Goal: Task Accomplishment & Management: Complete application form

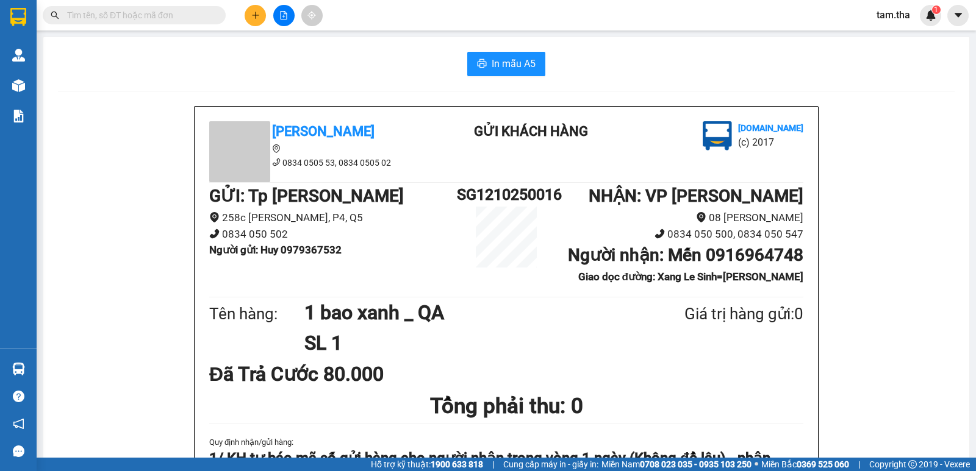
click at [256, 22] on button at bounding box center [255, 15] width 21 height 21
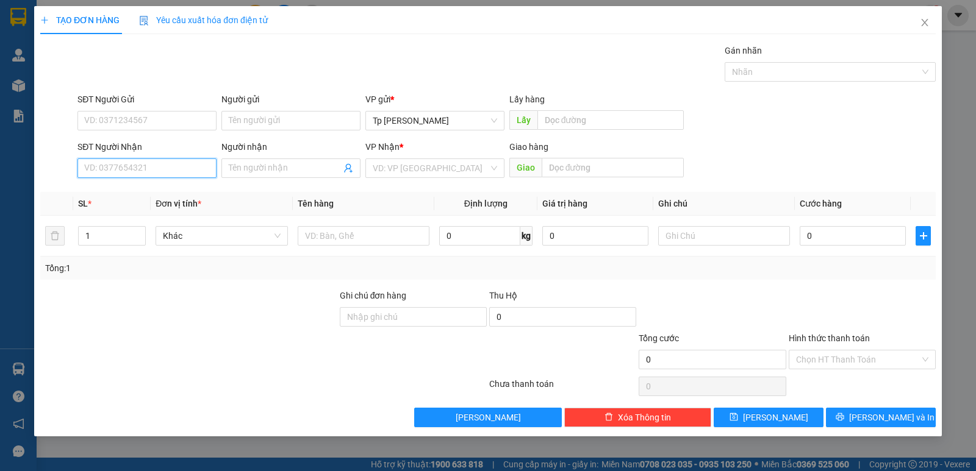
click at [123, 165] on input "SĐT Người Nhận" at bounding box center [146, 169] width 139 height 20
click at [154, 105] on div "SĐT Người Gửi" at bounding box center [146, 99] width 139 height 13
click at [154, 111] on input "SĐT Người Gửi" at bounding box center [146, 121] width 139 height 20
click at [160, 113] on input "SĐT Người Gửi" at bounding box center [146, 121] width 139 height 20
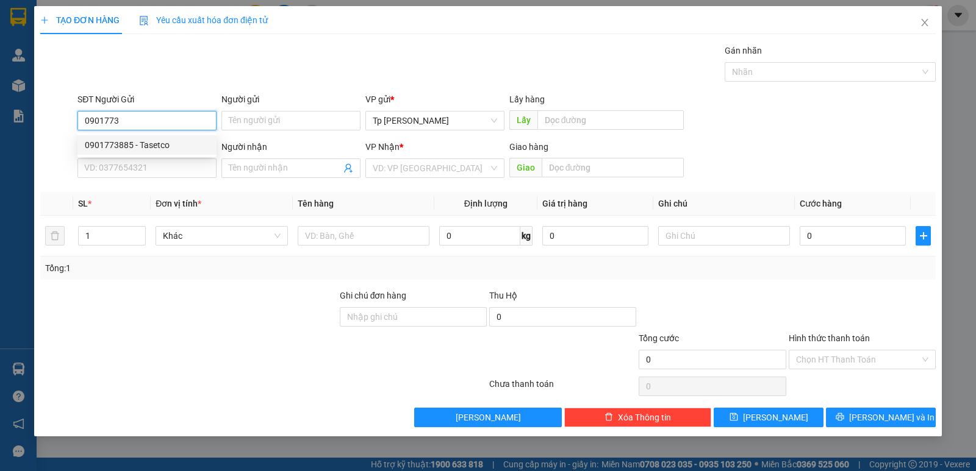
click at [171, 137] on div "0901773885 - Tasetco" at bounding box center [146, 145] width 139 height 20
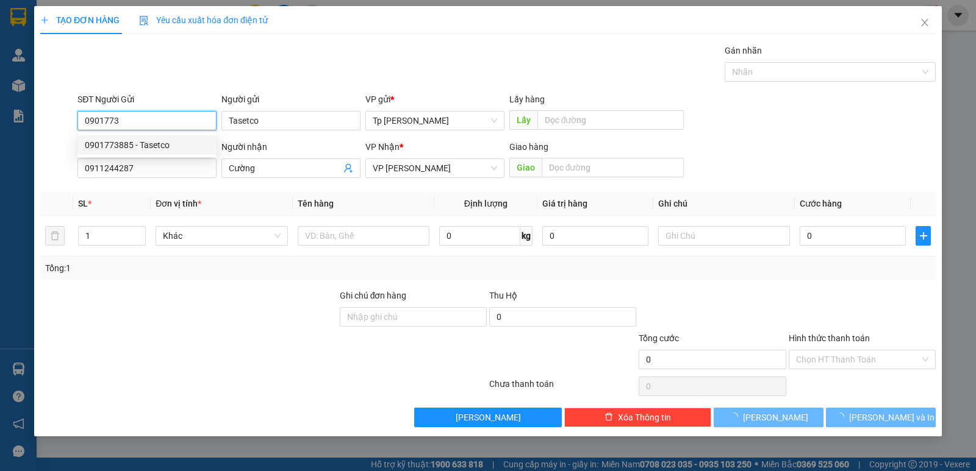
type input "0901773885"
type input "Tasetco"
type input "0911244287"
type input "Cường"
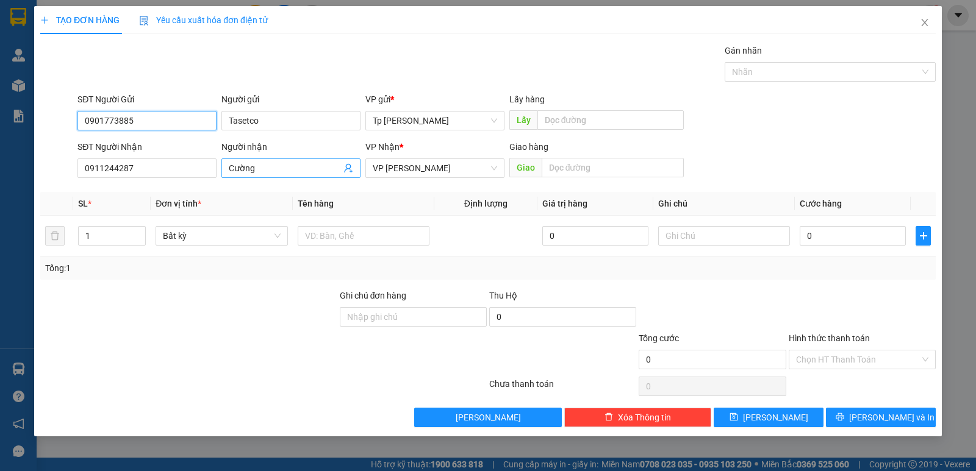
type input "0901773885"
click at [312, 168] on input "Cường" at bounding box center [285, 168] width 112 height 13
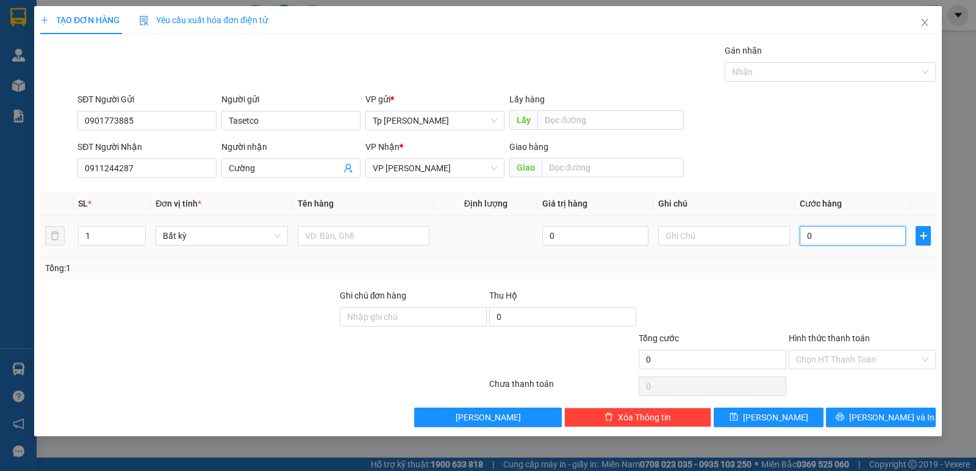
click at [861, 240] on input "0" at bounding box center [852, 236] width 106 height 20
click at [738, 234] on input "text" at bounding box center [724, 236] width 132 height 20
click at [374, 242] on input "text" at bounding box center [364, 236] width 132 height 20
type input "1T xám bọc nilon _ LK"
click at [715, 224] on div at bounding box center [724, 236] width 132 height 24
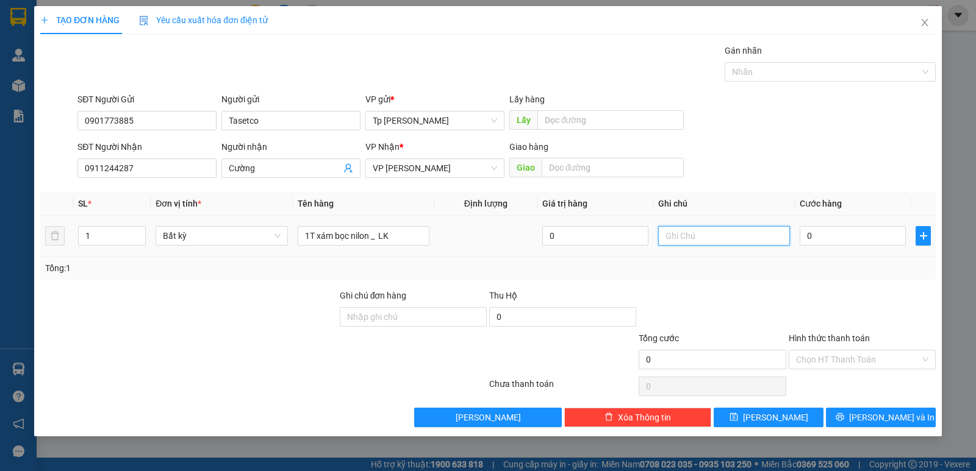
drag, startPoint x: 703, startPoint y: 229, endPoint x: 714, endPoint y: 213, distance: 20.1
click at [701, 229] on input "text" at bounding box center [724, 236] width 132 height 20
type input "CK VCB"
click at [821, 231] on input "0" at bounding box center [852, 236] width 106 height 20
type input "3"
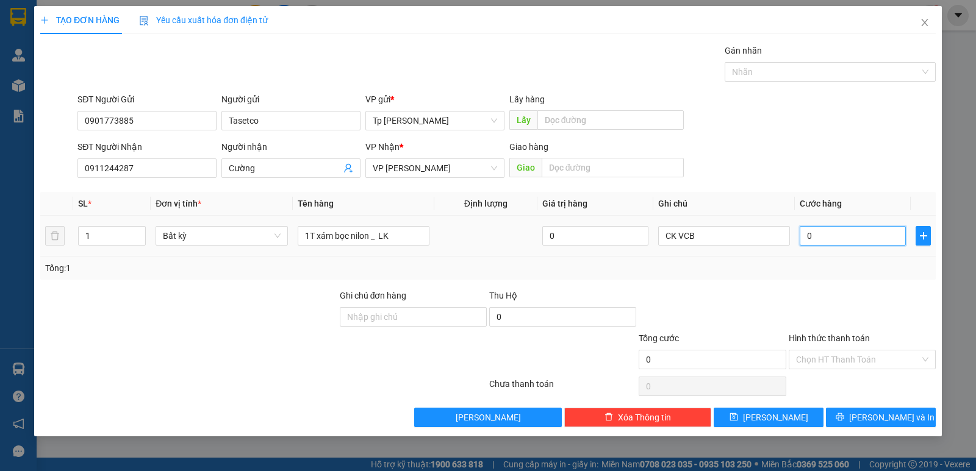
type input "3"
type input "30"
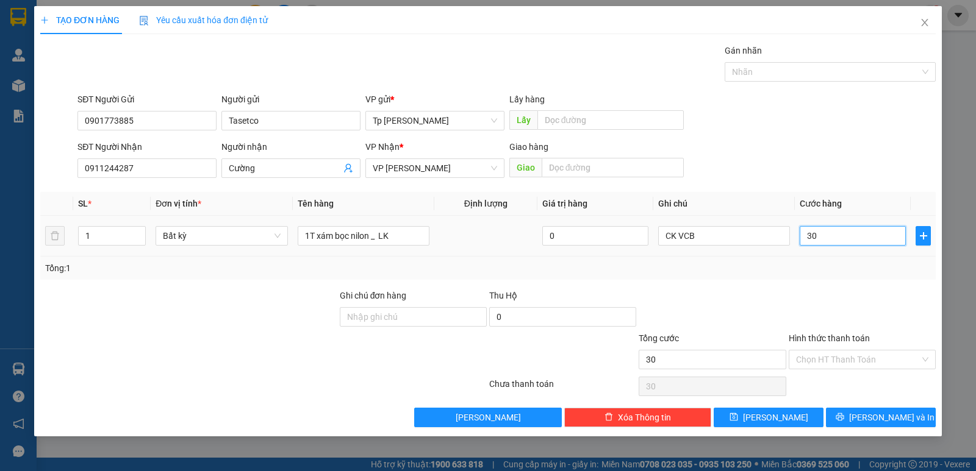
drag, startPoint x: 876, startPoint y: 238, endPoint x: 865, endPoint y: 260, distance: 23.7
click at [867, 252] on td "30" at bounding box center [853, 236] width 116 height 41
type input "30.000"
click at [869, 274] on div "Tổng: 1" at bounding box center [487, 268] width 885 height 13
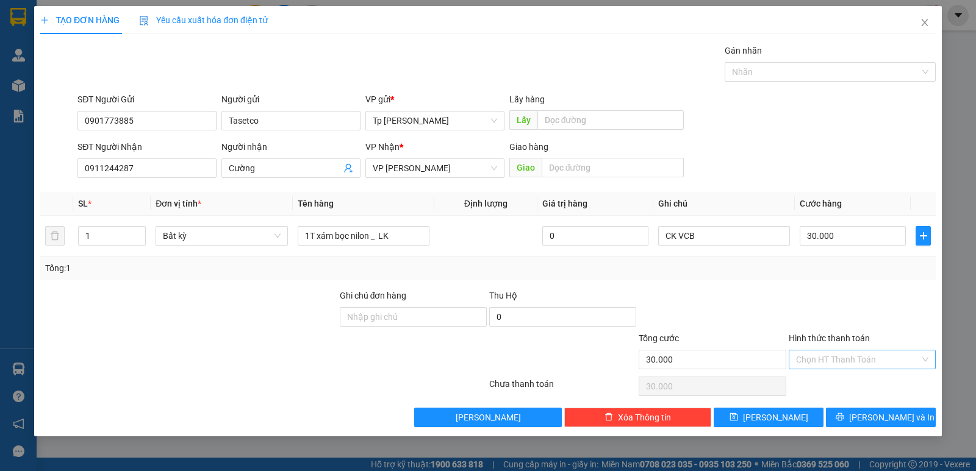
click at [854, 351] on input "Hình thức thanh toán" at bounding box center [858, 360] width 124 height 18
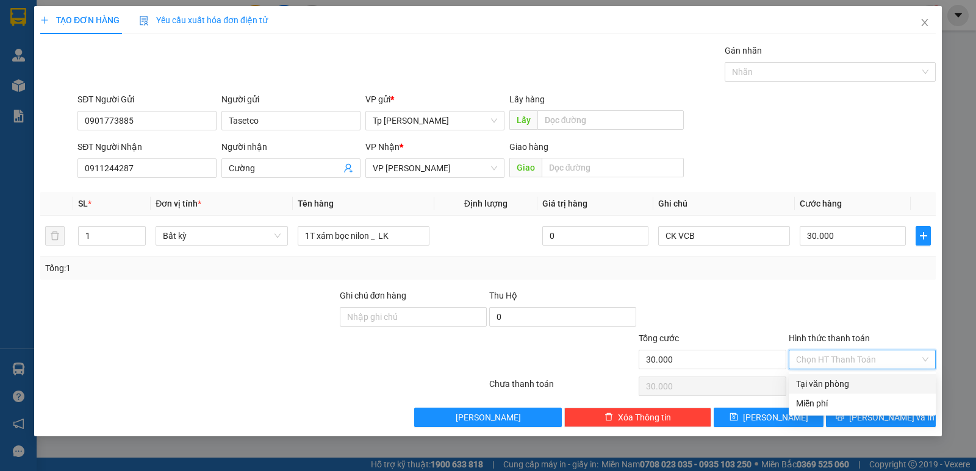
click at [854, 351] on input "Hình thức thanh toán" at bounding box center [858, 360] width 124 height 18
drag, startPoint x: 853, startPoint y: 377, endPoint x: 854, endPoint y: 395, distance: 17.8
click at [853, 381] on div "Tại văn phòng" at bounding box center [861, 384] width 147 height 20
type input "0"
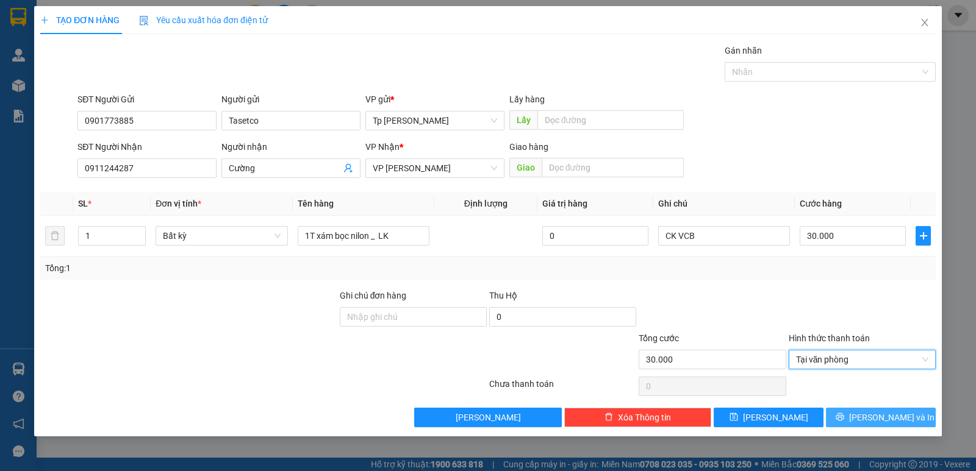
click at [867, 424] on button "[PERSON_NAME] và In" at bounding box center [881, 418] width 110 height 20
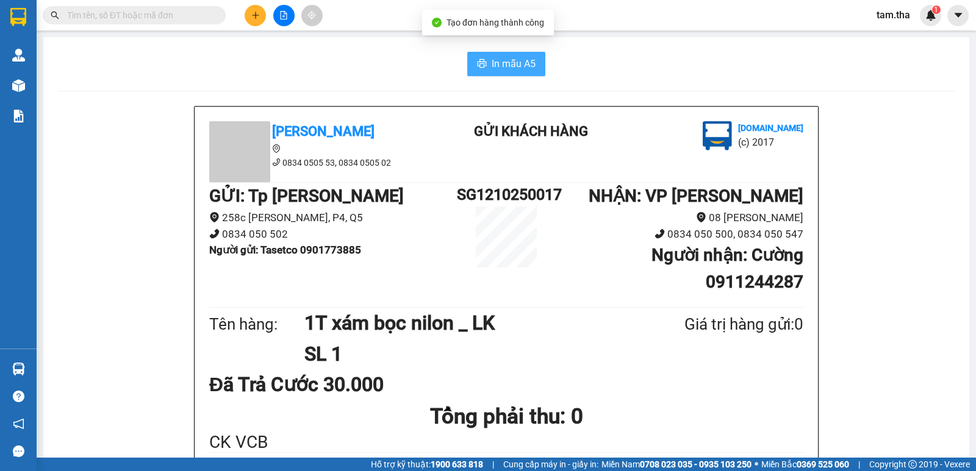
click at [518, 62] on span "In mẫu A5" at bounding box center [514, 63] width 44 height 15
click at [247, 12] on button at bounding box center [255, 15] width 21 height 21
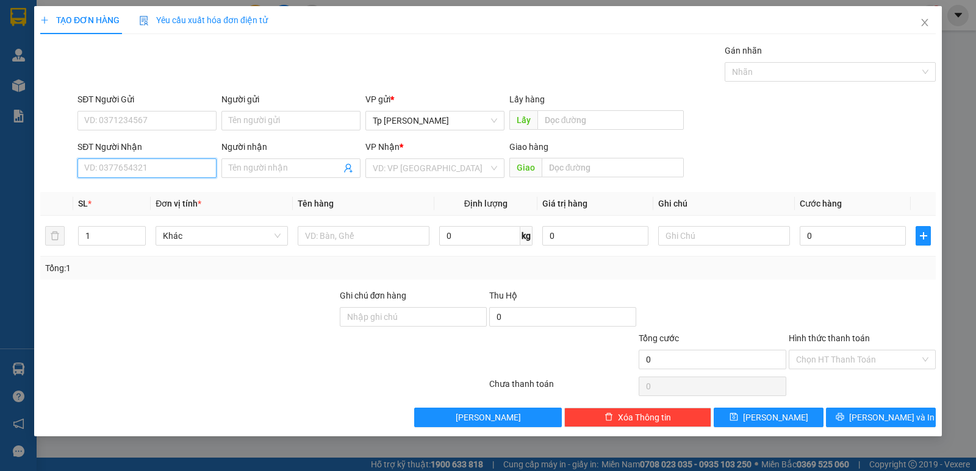
click at [173, 162] on input "SĐT Người Nhận" at bounding box center [146, 169] width 139 height 20
type input "0908990043"
click at [184, 195] on div "0908990043 - [PERSON_NAME]" at bounding box center [147, 192] width 124 height 13
type input "[PERSON_NAME]"
type input "0908990043"
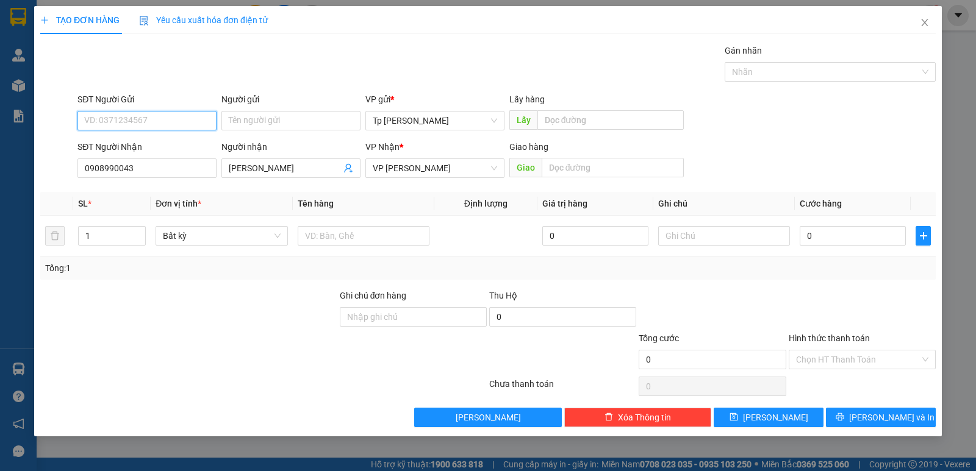
drag, startPoint x: 198, startPoint y: 124, endPoint x: 185, endPoint y: 111, distance: 18.5
click at [199, 123] on input "SĐT Người Gửi" at bounding box center [146, 121] width 139 height 20
type input "0794426435"
click at [248, 118] on input "Người gửi" at bounding box center [290, 121] width 139 height 20
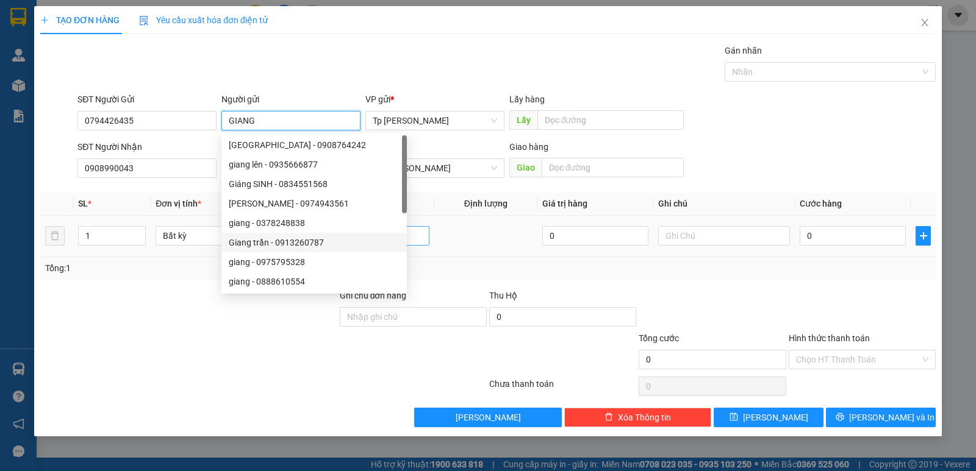
type input "GIANG"
click at [424, 237] on input "text" at bounding box center [364, 236] width 132 height 20
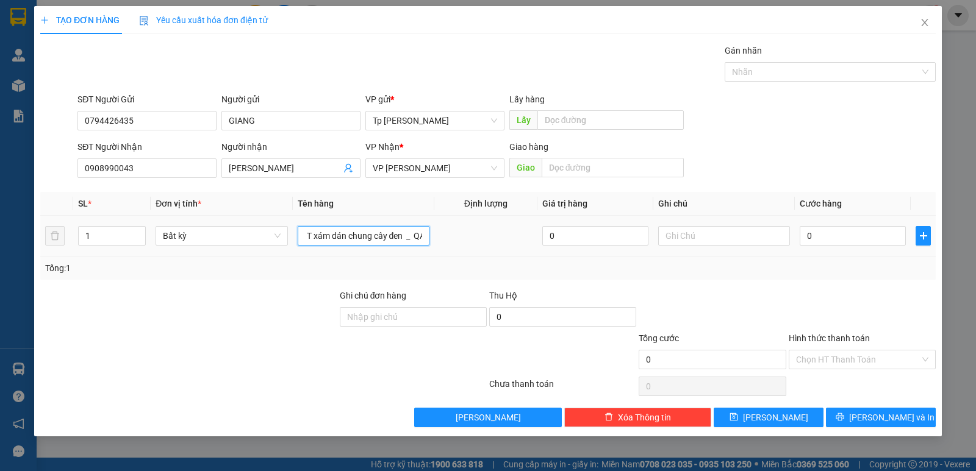
scroll to position [0, 10]
type input "1T xám dán chung cây đen _ QA"
click at [818, 247] on div "0" at bounding box center [852, 236] width 106 height 24
click at [819, 246] on div "0" at bounding box center [852, 236] width 106 height 24
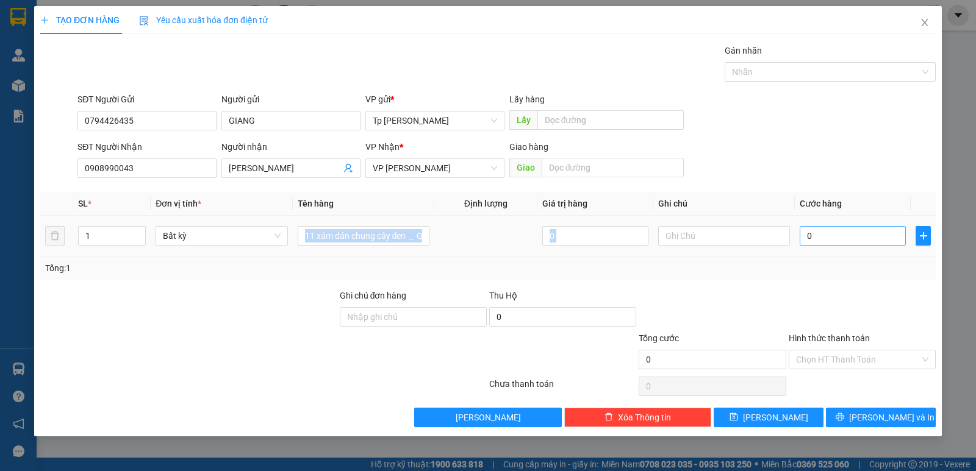
click at [806, 240] on input "0" at bounding box center [852, 236] width 106 height 20
click at [870, 235] on input "0" at bounding box center [852, 236] width 106 height 20
drag, startPoint x: 872, startPoint y: 275, endPoint x: 866, endPoint y: 271, distance: 7.1
click at [867, 273] on div "Tổng: 1" at bounding box center [487, 268] width 895 height 23
click at [855, 243] on input "0" at bounding box center [852, 236] width 106 height 20
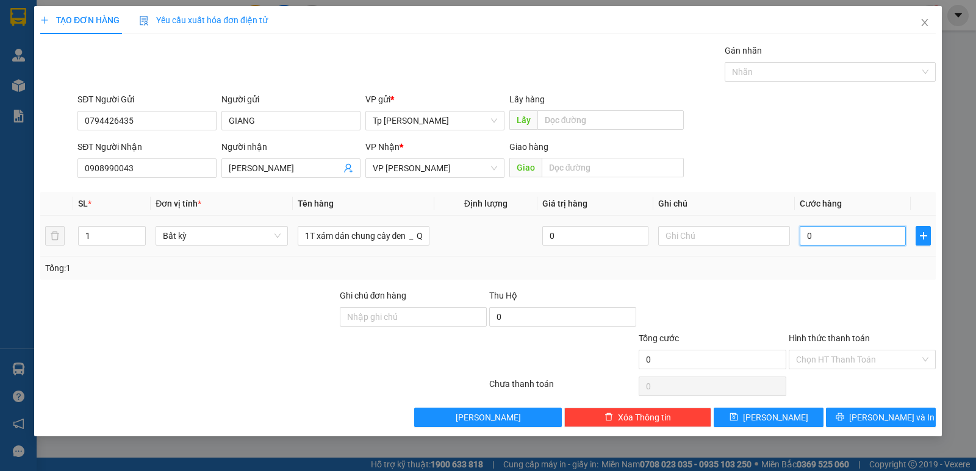
type input "3"
type input "30"
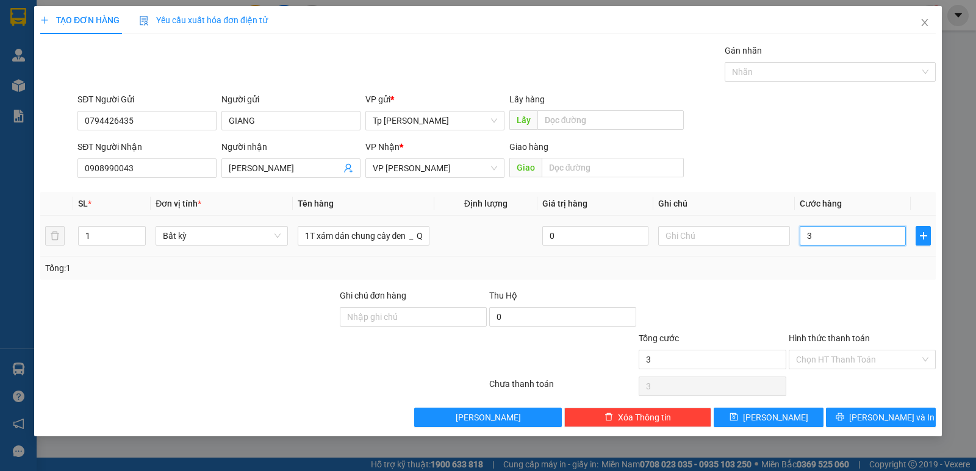
type input "30"
type input "30.000"
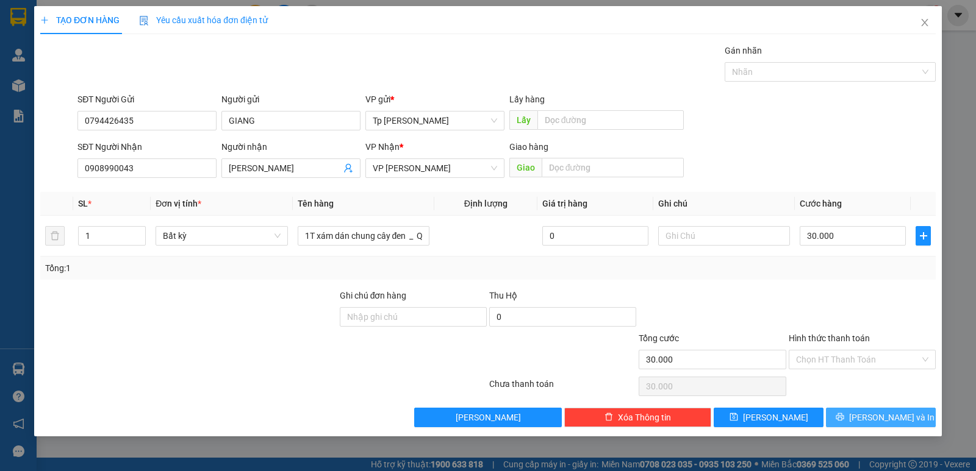
click at [887, 421] on span "[PERSON_NAME] và In" at bounding box center [891, 417] width 85 height 13
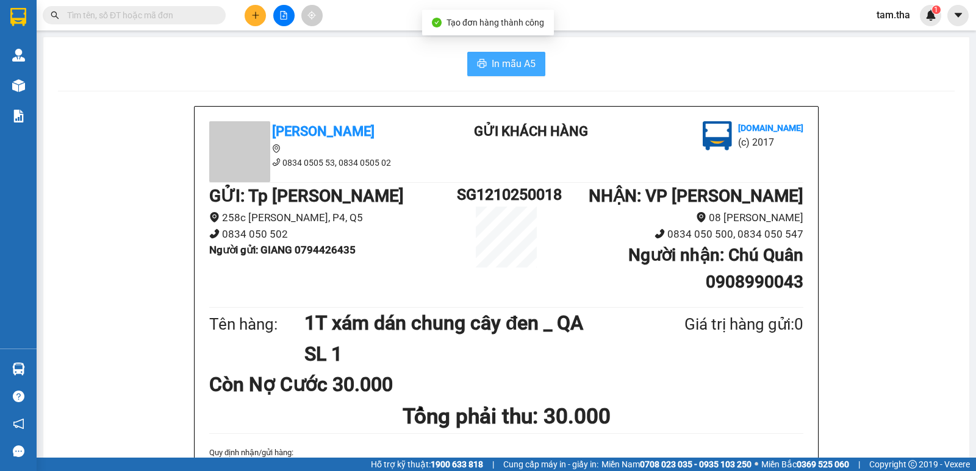
click at [517, 70] on span "In mẫu A5" at bounding box center [514, 63] width 44 height 15
click at [251, 5] on button at bounding box center [255, 15] width 21 height 21
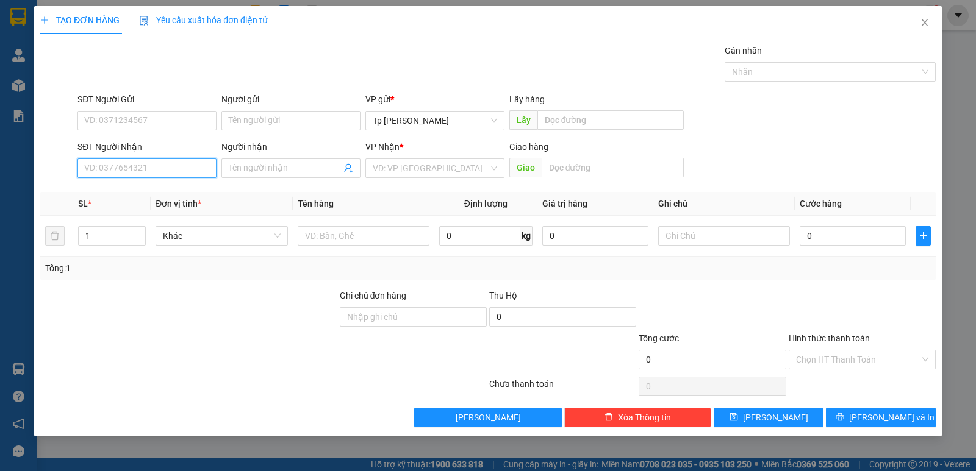
click at [112, 166] on input "SĐT Người Nhận" at bounding box center [146, 169] width 139 height 20
drag, startPoint x: 136, startPoint y: 185, endPoint x: 325, endPoint y: 231, distance: 194.4
click at [137, 186] on div "0938982277 - [GEOGRAPHIC_DATA]" at bounding box center [153, 193] width 152 height 20
type input "0938982277"
type input "[PERSON_NAME]"
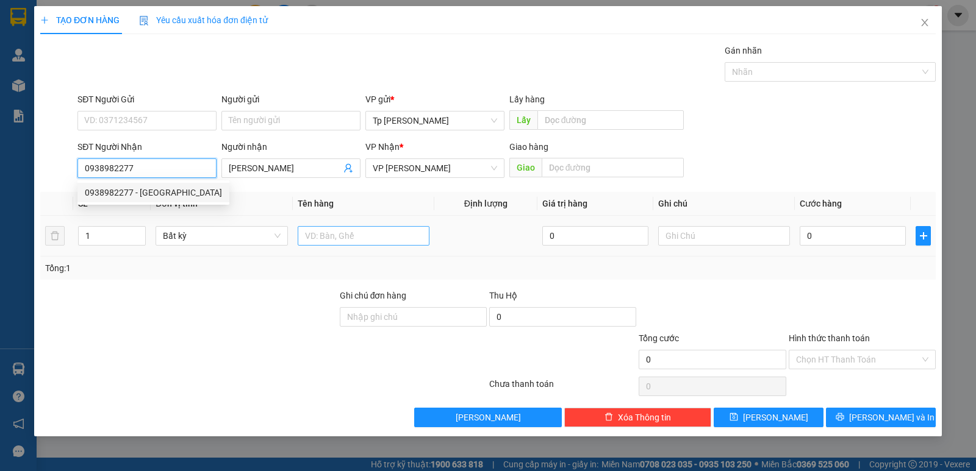
type input "0938982277"
click at [325, 231] on input "text" at bounding box center [364, 236] width 132 height 20
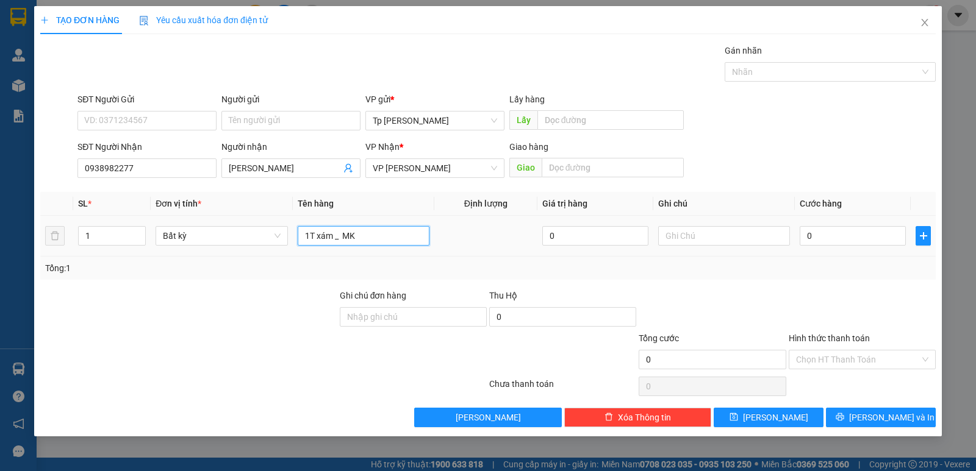
type input "1T xám _ MK"
click at [832, 249] on td "0" at bounding box center [853, 236] width 116 height 41
type input "4"
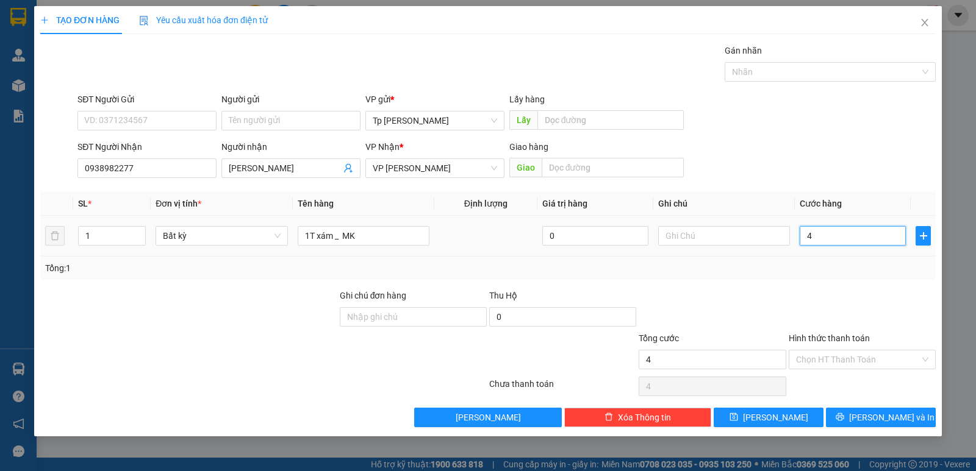
type input "40"
type input "4"
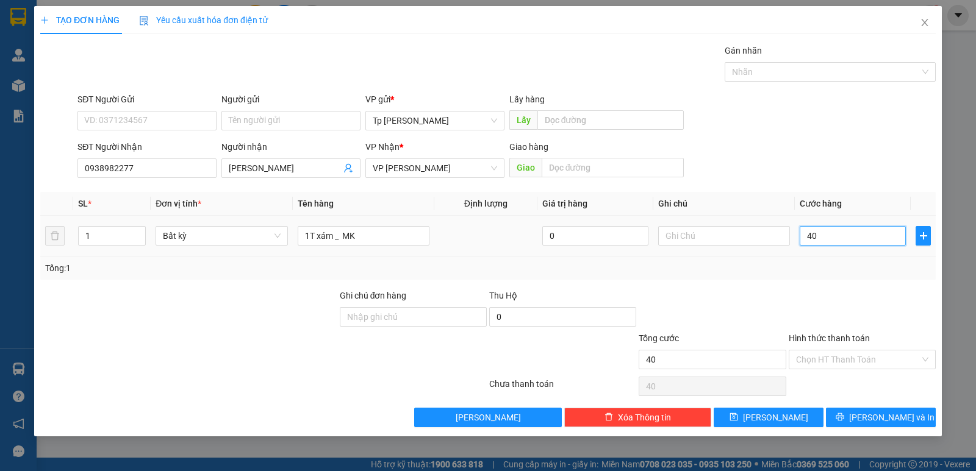
type input "4"
type input "0"
type input "03"
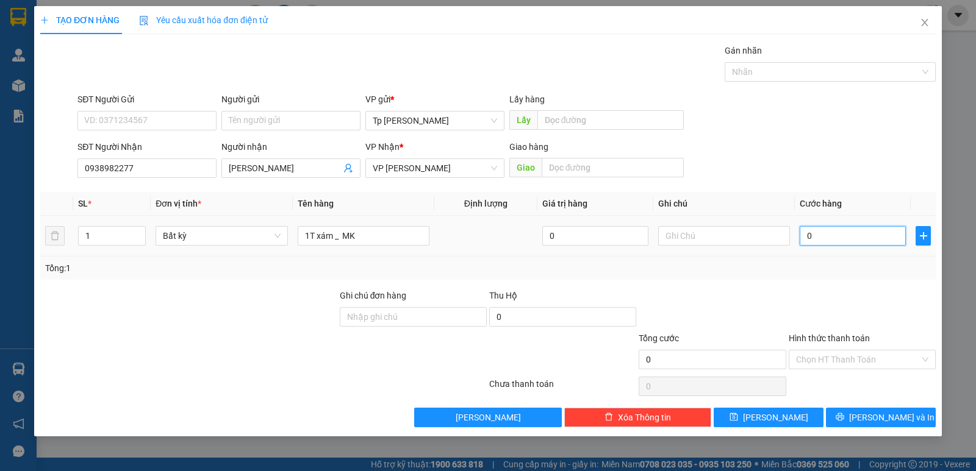
type input "3"
type input "030"
type input "30"
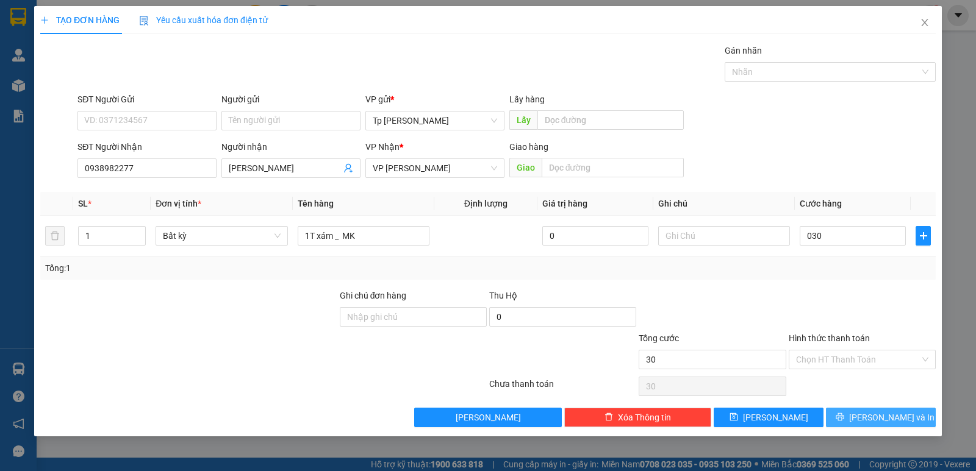
drag, startPoint x: 862, startPoint y: 415, endPoint x: 825, endPoint y: 379, distance: 50.9
click at [844, 415] on icon "printer" at bounding box center [839, 417] width 9 height 9
type input "30.000"
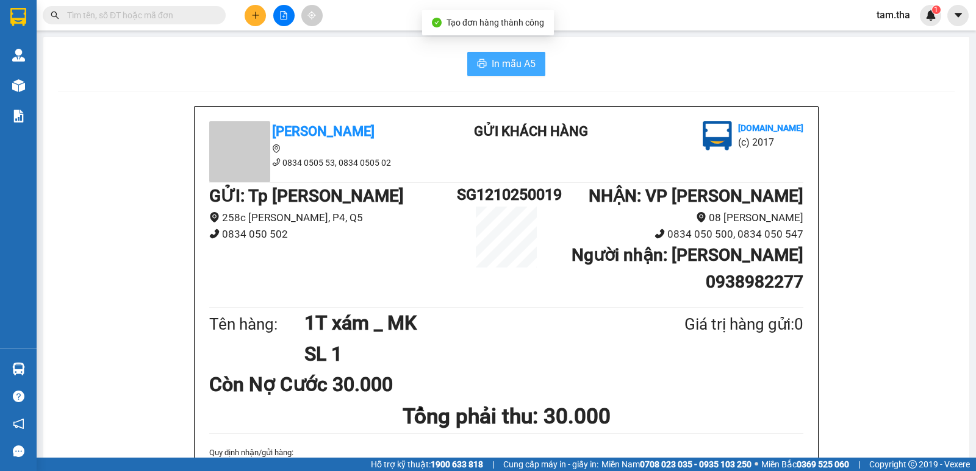
click at [467, 68] on button "In mẫu A5" at bounding box center [506, 64] width 78 height 24
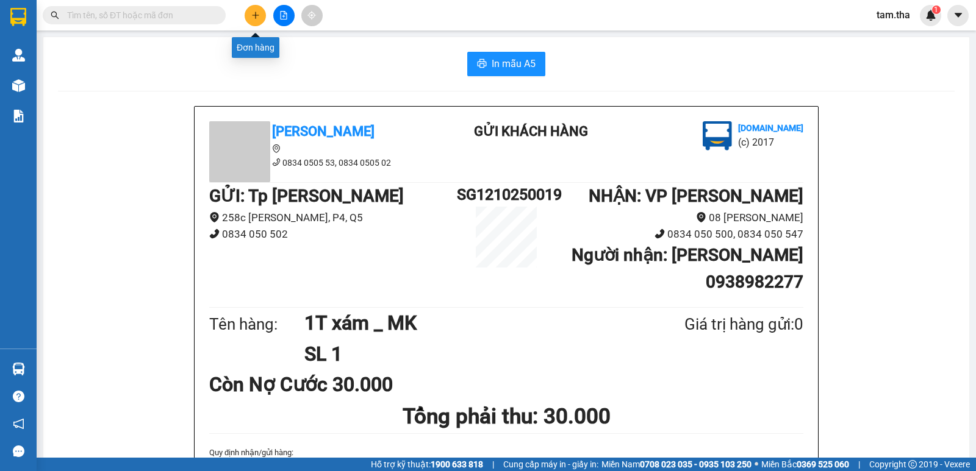
click at [250, 18] on button at bounding box center [255, 15] width 21 height 21
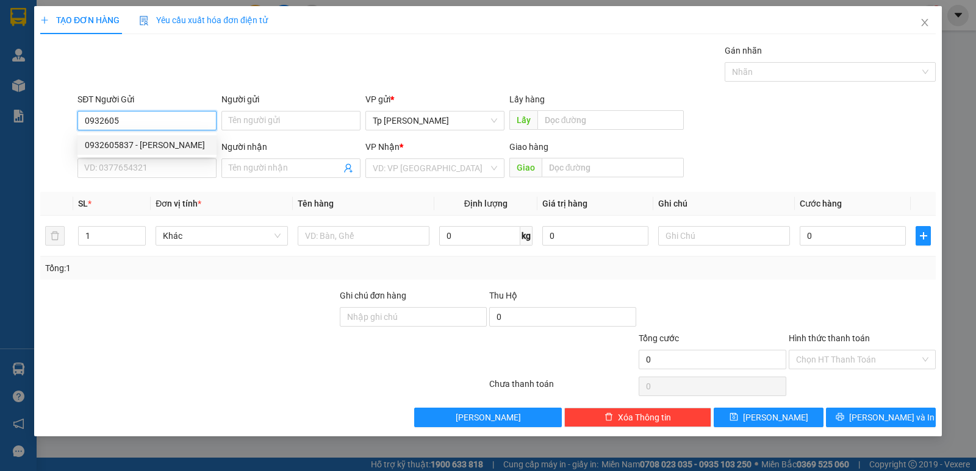
type input "0932605837"
type input "[PERSON_NAME]"
type input "0933224701"
type input "[PERSON_NAME]"
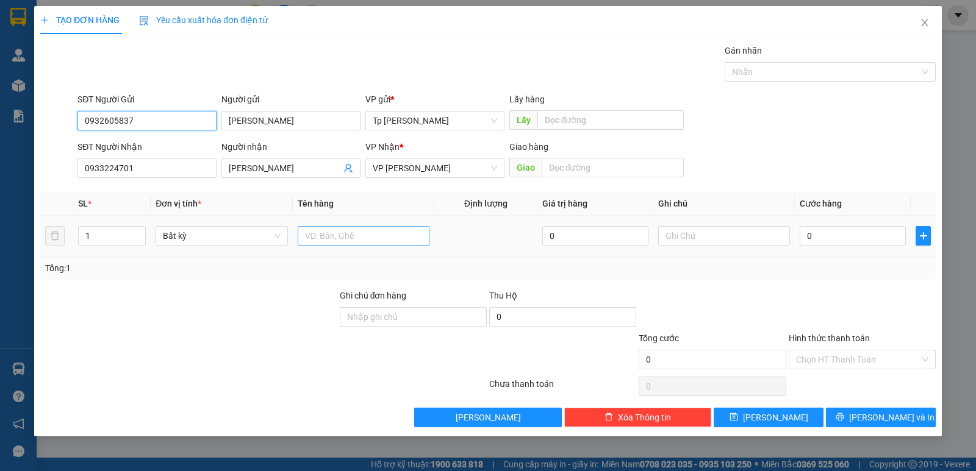
type input "0932605837"
click at [372, 230] on input "text" at bounding box center [364, 236] width 132 height 20
type input "1 bưu kiện hồ sơ"
click at [828, 242] on input "0" at bounding box center [852, 236] width 106 height 20
type input "2"
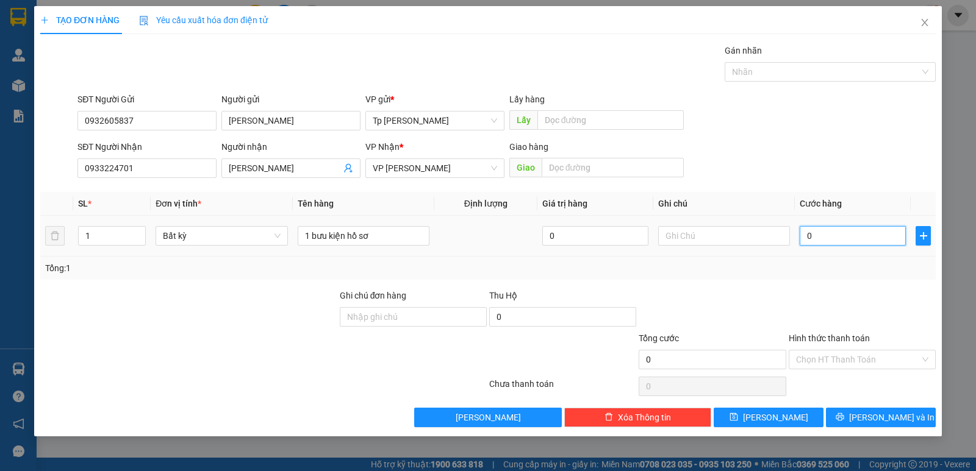
type input "2"
type input "20"
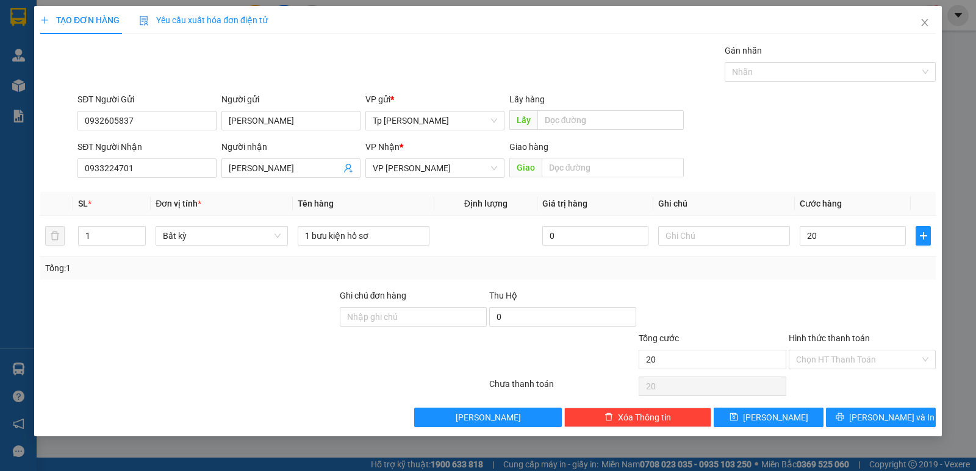
type input "20.000"
click at [603, 282] on div "Transit Pickup Surcharge Ids Transit Deliver Surcharge Ids Transit Deliver Surc…" at bounding box center [487, 236] width 895 height 384
click at [889, 413] on span "[PERSON_NAME] và In" at bounding box center [891, 417] width 85 height 13
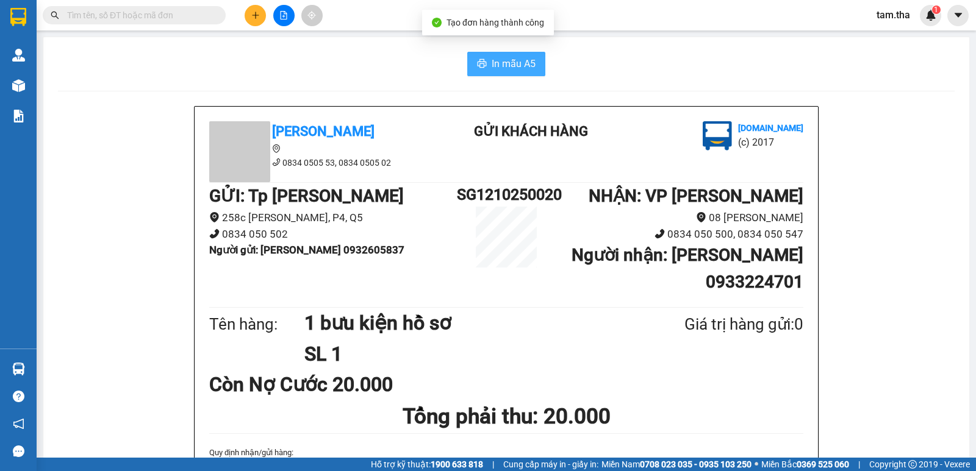
click at [506, 64] on span "In mẫu A5" at bounding box center [514, 63] width 44 height 15
click at [256, 21] on button at bounding box center [255, 15] width 21 height 21
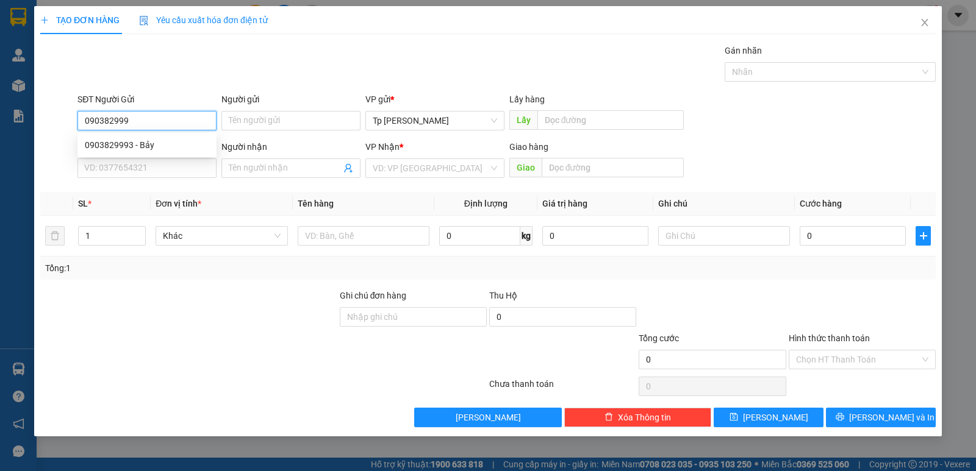
type input "0903829993"
click at [176, 151] on div "0903829993 - Bảy" at bounding box center [147, 144] width 124 height 13
type input "Bảy"
type input "0908982277"
type input "MK thiên quang"
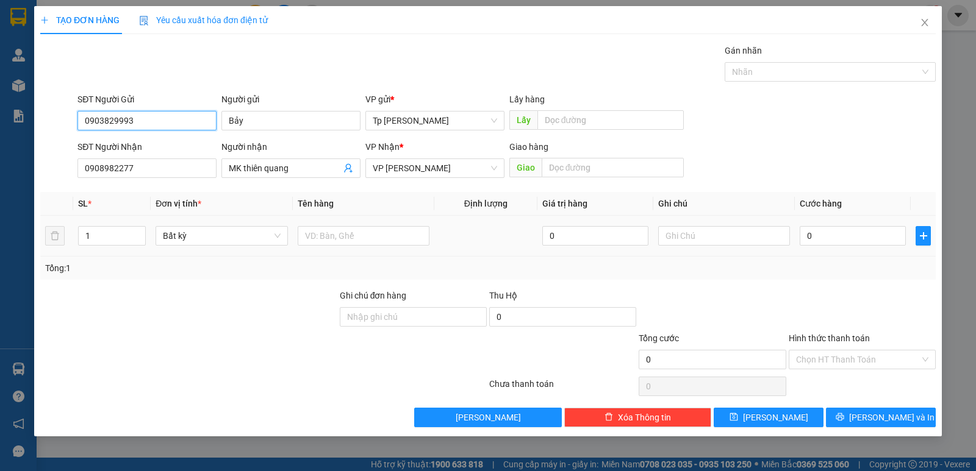
type input "0903829993"
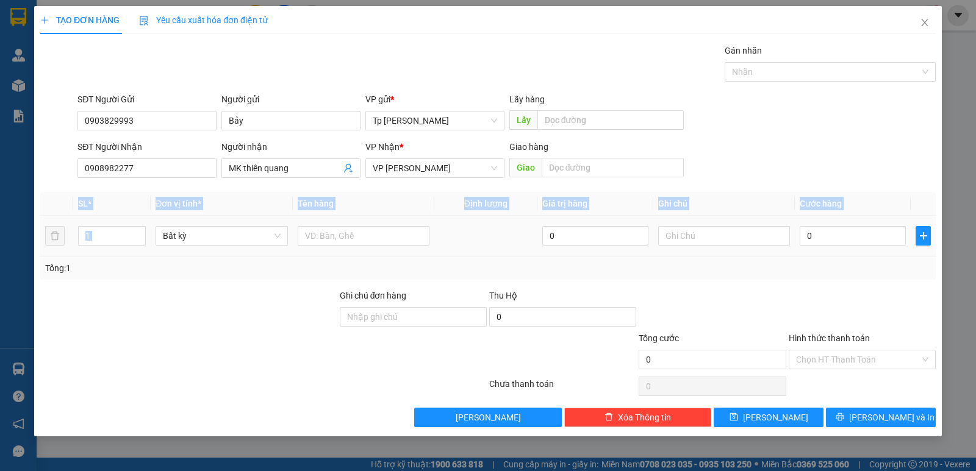
click at [0, 149] on div "TẠO ĐƠN HÀNG Yêu cầu xuất hóa đơn điện tử Transit Pickup Surcharge Ids Transit …" at bounding box center [488, 235] width 976 height 471
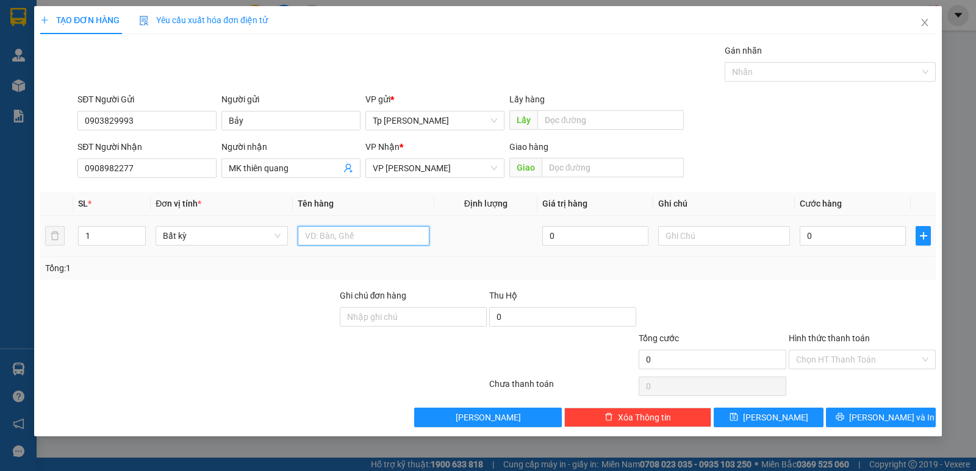
click at [357, 234] on input "text" at bounding box center [364, 236] width 132 height 20
type input "1 hộp bánh trung thu"
click at [845, 365] on input "Hình thức thanh toán" at bounding box center [858, 360] width 124 height 18
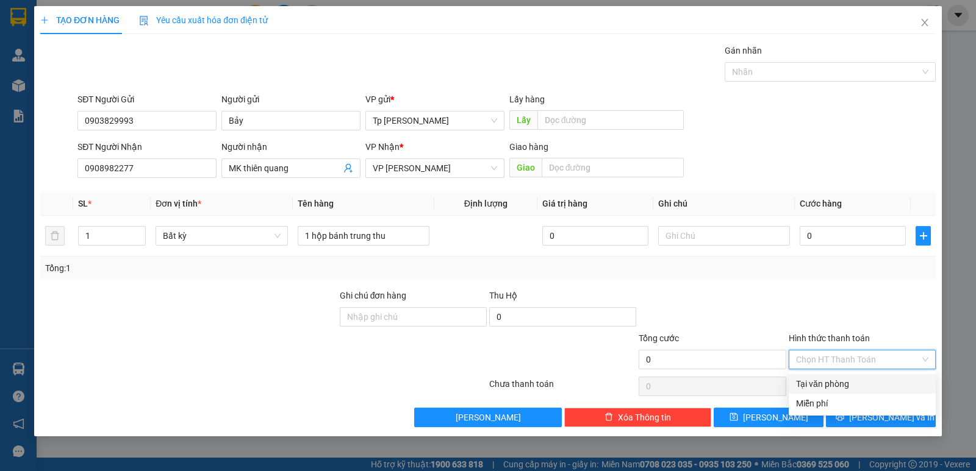
click at [839, 388] on div "Tại văn phòng" at bounding box center [862, 383] width 132 height 13
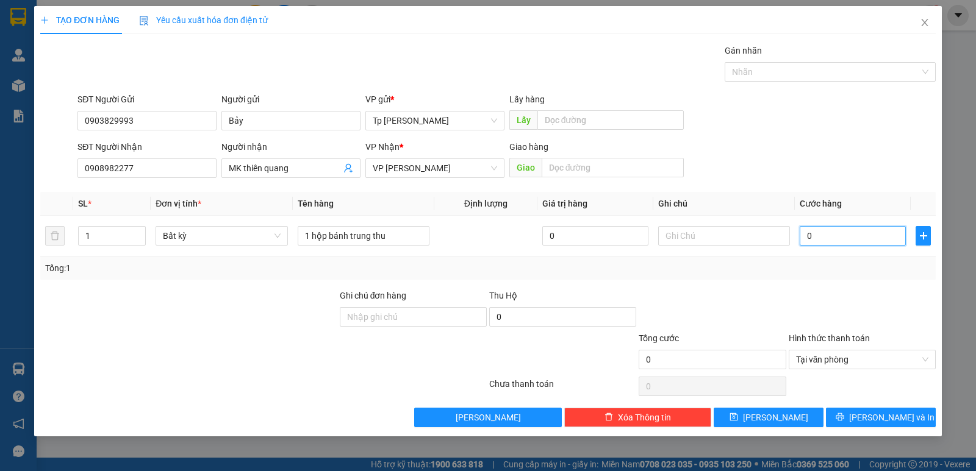
type input "4"
type input "40"
type input "40.000"
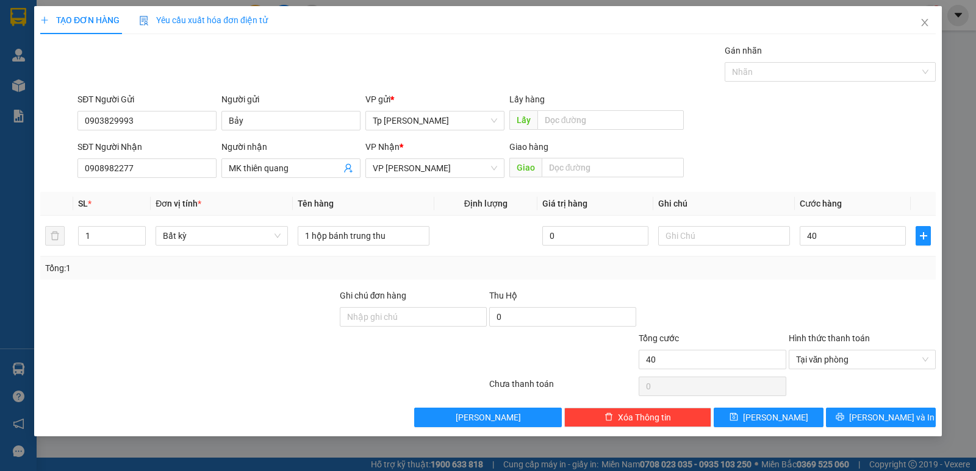
type input "40.000"
click at [876, 285] on div "Transit Pickup Surcharge Ids Transit Deliver Surcharge Ids Transit Deliver Surc…" at bounding box center [487, 236] width 895 height 384
click at [811, 241] on input "40.000" at bounding box center [852, 236] width 106 height 20
click at [809, 241] on input "40.000" at bounding box center [852, 236] width 106 height 20
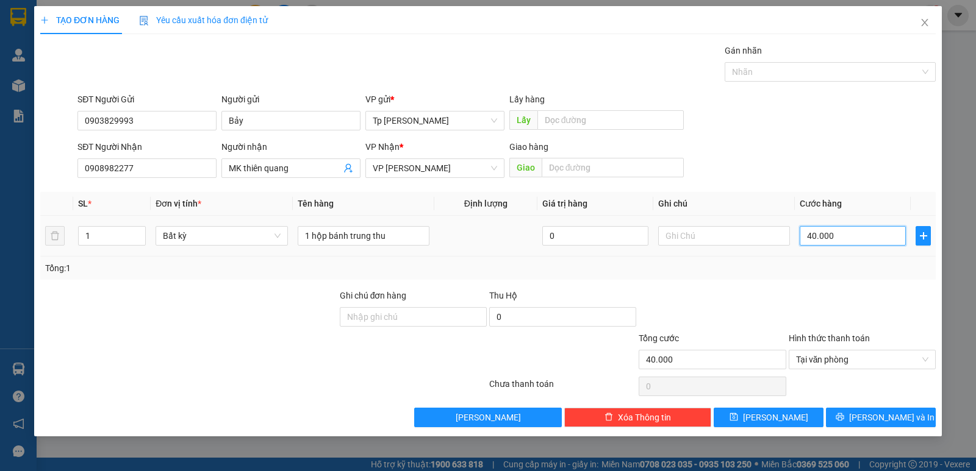
type input "0.000"
type input "0"
type input "30.000"
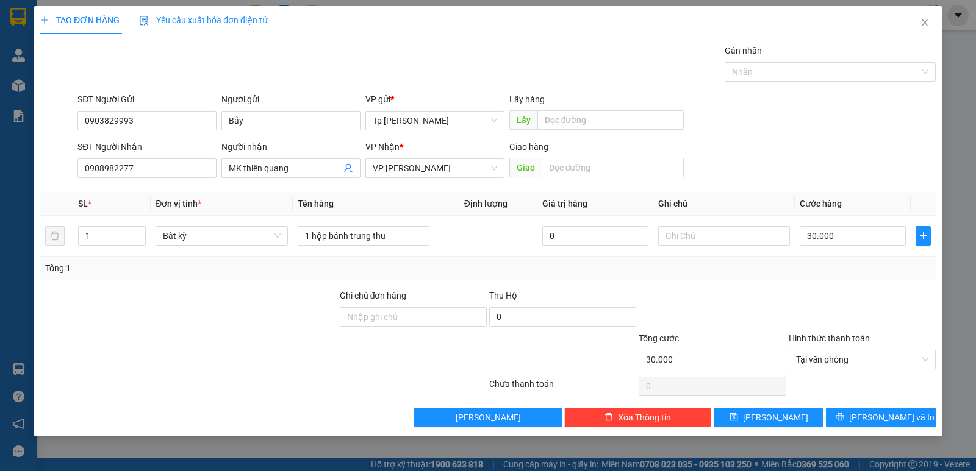
drag, startPoint x: 747, startPoint y: 99, endPoint x: 765, endPoint y: 202, distance: 104.7
click at [748, 99] on div "SĐT Người Gửi 0903829993 Người gửi Bảy VP gửi * Tp [PERSON_NAME] Lấy hàng Lấy" at bounding box center [506, 114] width 863 height 43
click at [889, 420] on span "[PERSON_NAME] và In" at bounding box center [891, 417] width 85 height 13
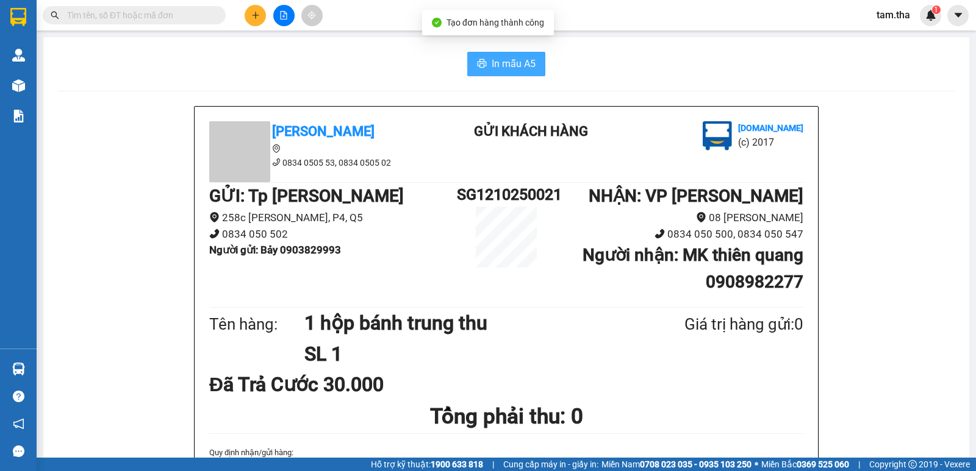
click at [471, 70] on button "In mẫu A5" at bounding box center [506, 64] width 78 height 24
click at [252, 23] on button at bounding box center [255, 15] width 21 height 21
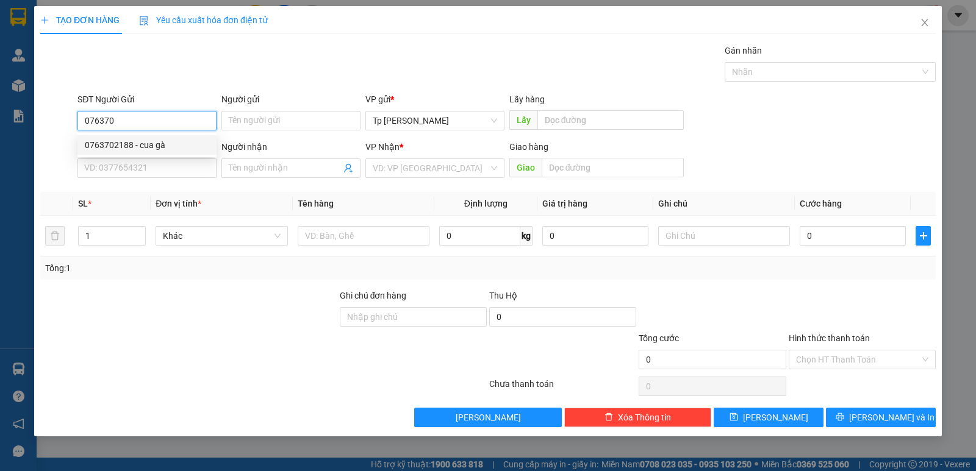
click at [145, 151] on div "0763702188 - cua gà" at bounding box center [147, 144] width 124 height 13
type input "0763702188"
type input "cua gà"
type input "0906367047"
type input "[PERSON_NAME]"
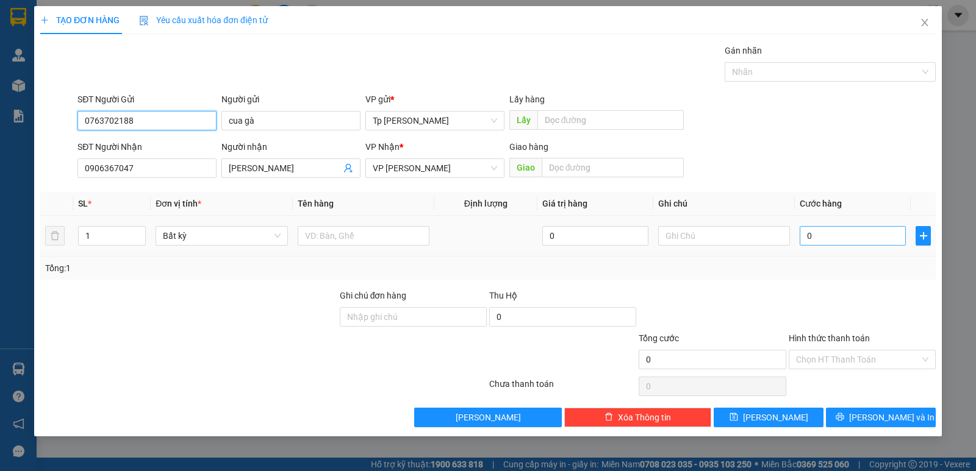
type input "0763702188"
click at [821, 228] on input "0" at bounding box center [852, 236] width 106 height 20
click at [349, 229] on input "text" at bounding box center [364, 236] width 132 height 20
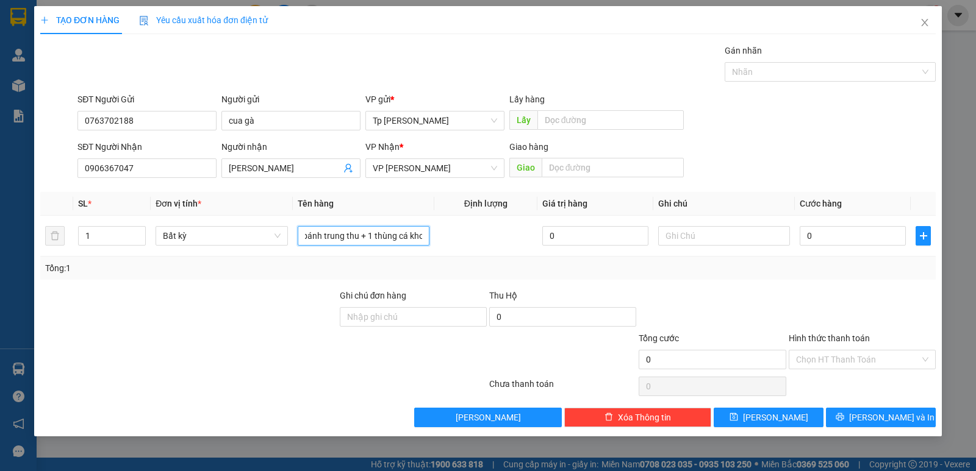
scroll to position [0, 28]
type input "1 túi bánh trung thu + 1 thùng cá khô"
click at [846, 243] on input "0" at bounding box center [852, 236] width 106 height 20
type input "3"
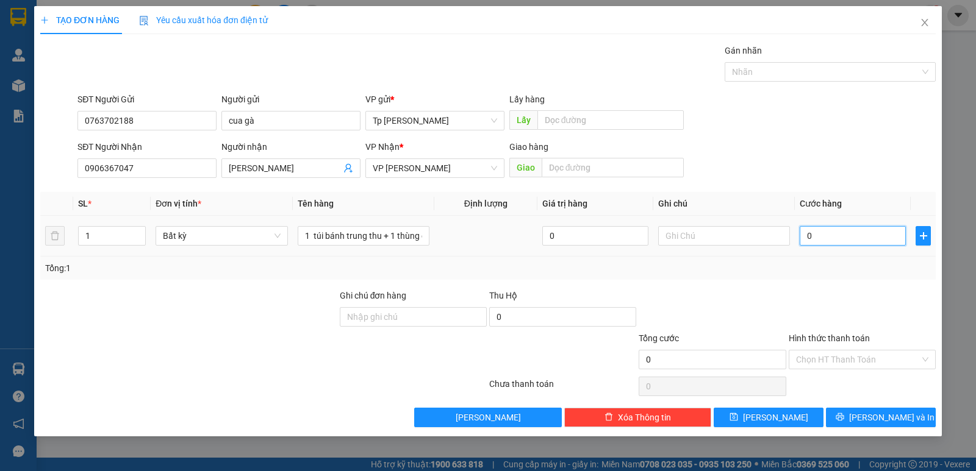
type input "3"
type input "30"
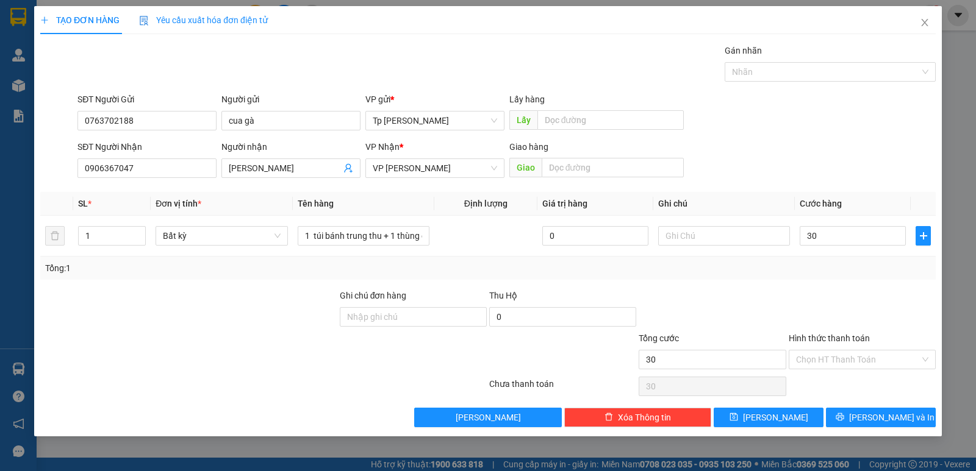
type input "30.000"
click at [856, 176] on div "SĐT Người Nhận 0906367047 Người nhận Linh VP Nhận * VP [PERSON_NAME] hàng Giao" at bounding box center [506, 161] width 863 height 43
drag, startPoint x: 92, startPoint y: 242, endPoint x: 77, endPoint y: 238, distance: 15.1
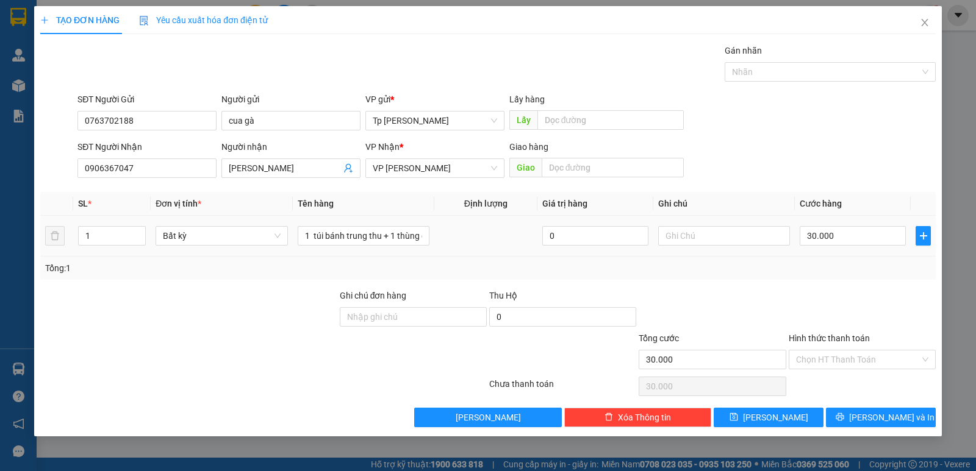
click at [77, 238] on td "1" at bounding box center [111, 236] width 77 height 41
type input "2"
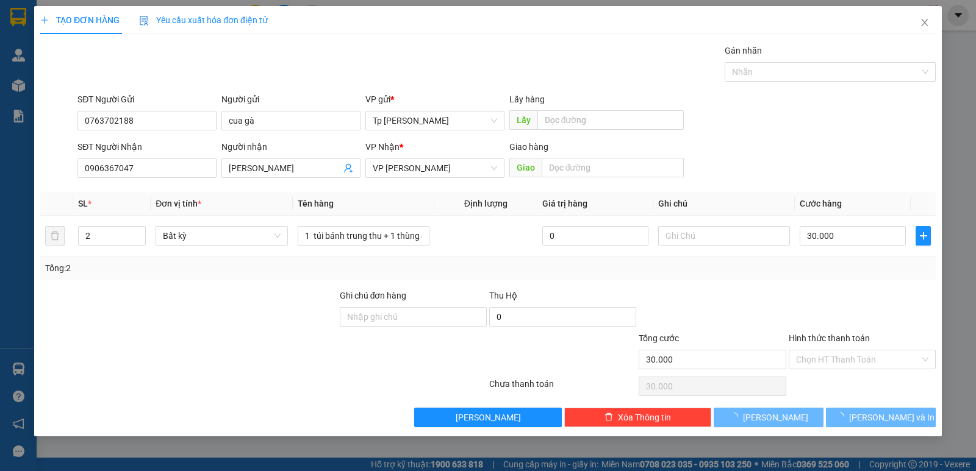
click at [201, 328] on div at bounding box center [188, 310] width 299 height 43
type input "0"
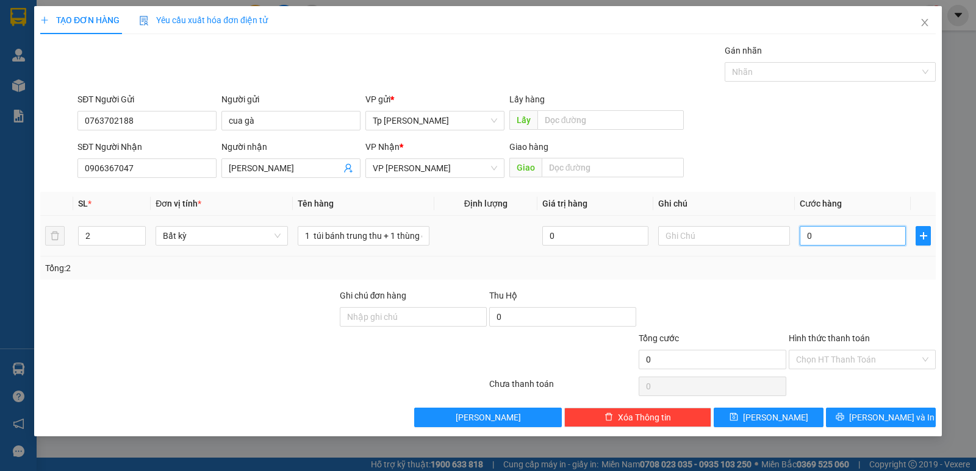
type input "3"
type input "30"
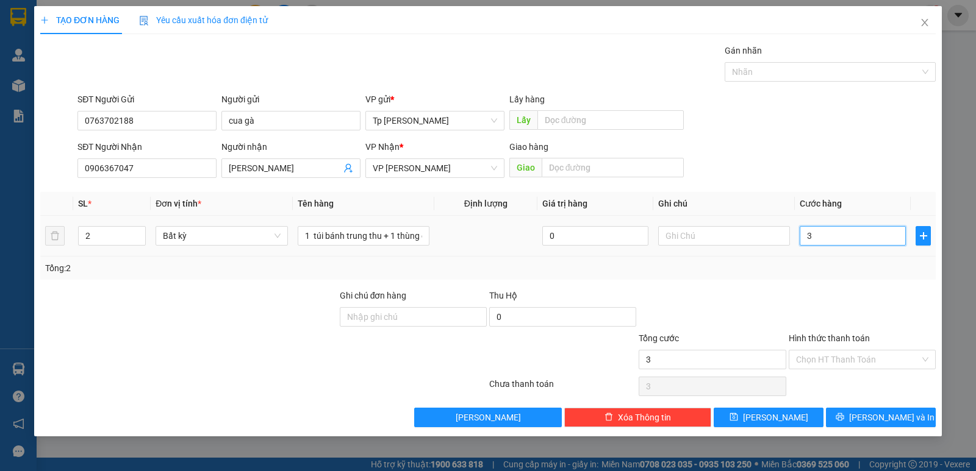
type input "30"
type input "30.000"
click at [843, 199] on th "Cước hàng" at bounding box center [853, 204] width 116 height 24
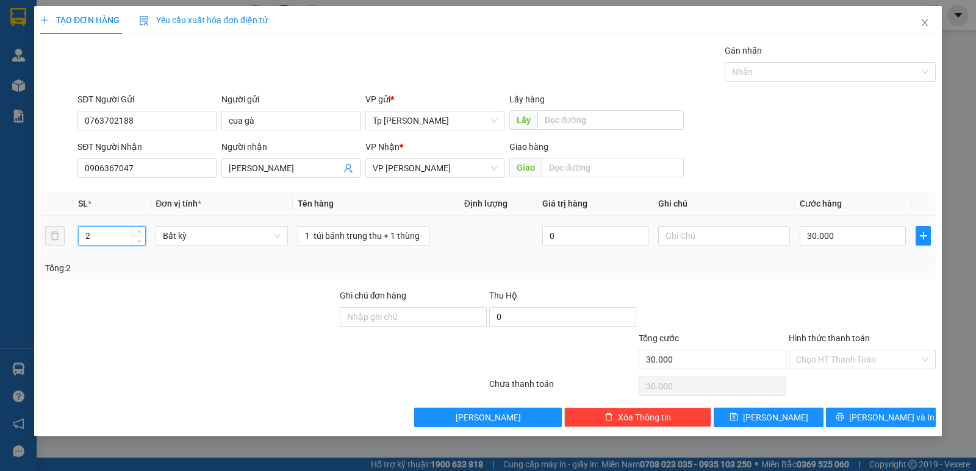
drag, startPoint x: 114, startPoint y: 229, endPoint x: 88, endPoint y: 231, distance: 25.7
click at [88, 231] on input "2" at bounding box center [112, 236] width 66 height 18
type input "21"
click at [152, 271] on div "Tổng: 21" at bounding box center [211, 268] width 332 height 13
type input "0"
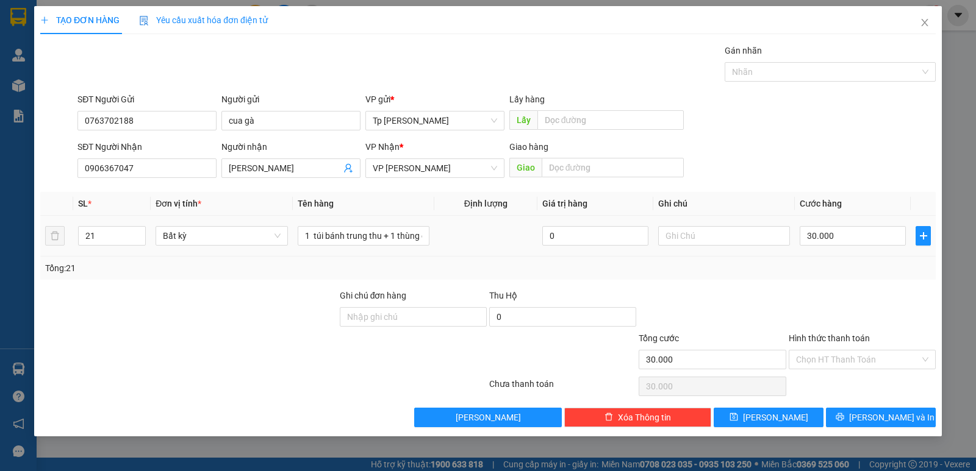
type input "0"
drag, startPoint x: 98, startPoint y: 241, endPoint x: 100, endPoint y: 270, distance: 28.7
click at [79, 243] on input "21" at bounding box center [112, 236] width 66 height 18
type input "1"
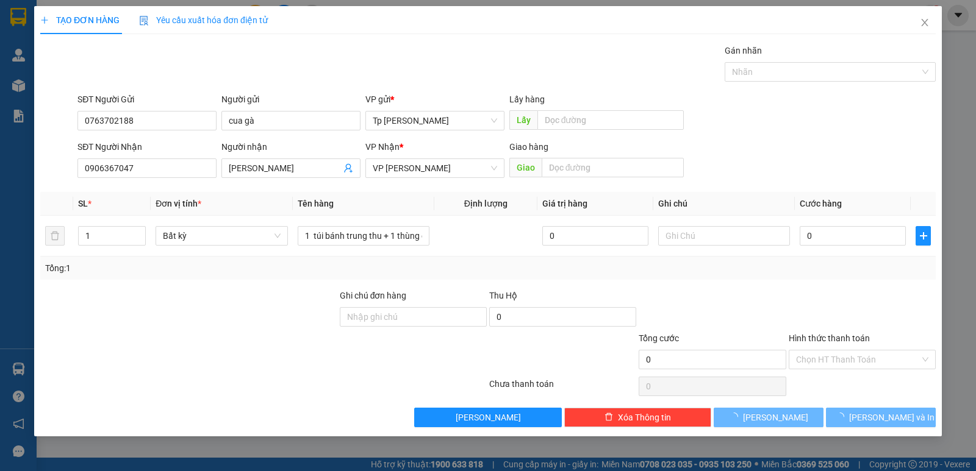
click at [118, 301] on div at bounding box center [188, 310] width 299 height 43
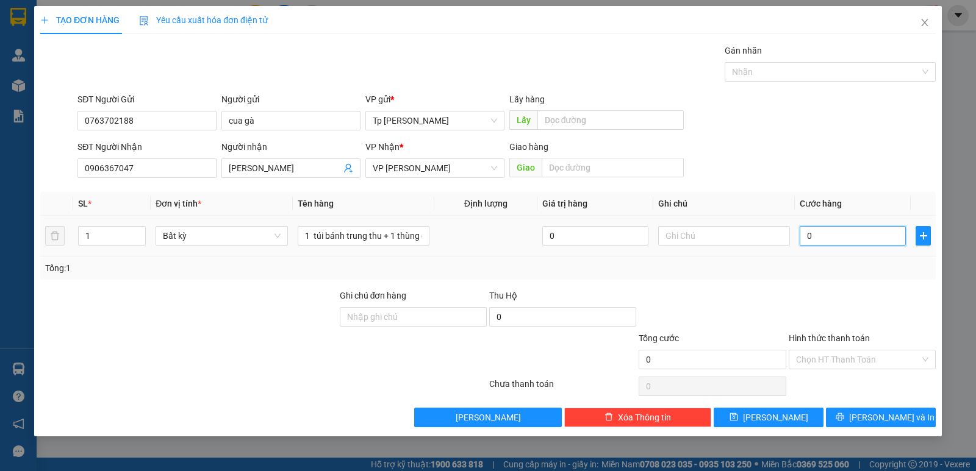
type input "3"
type input "39"
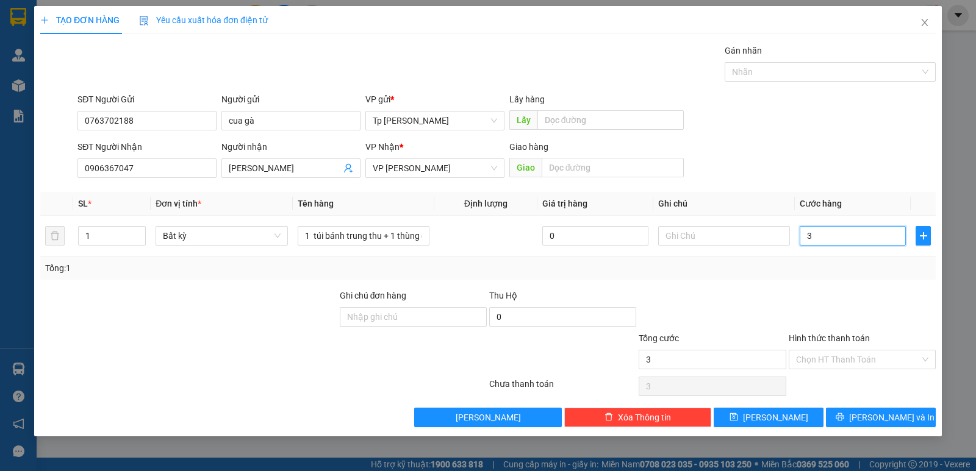
type input "39"
type input "3"
type input "3-"
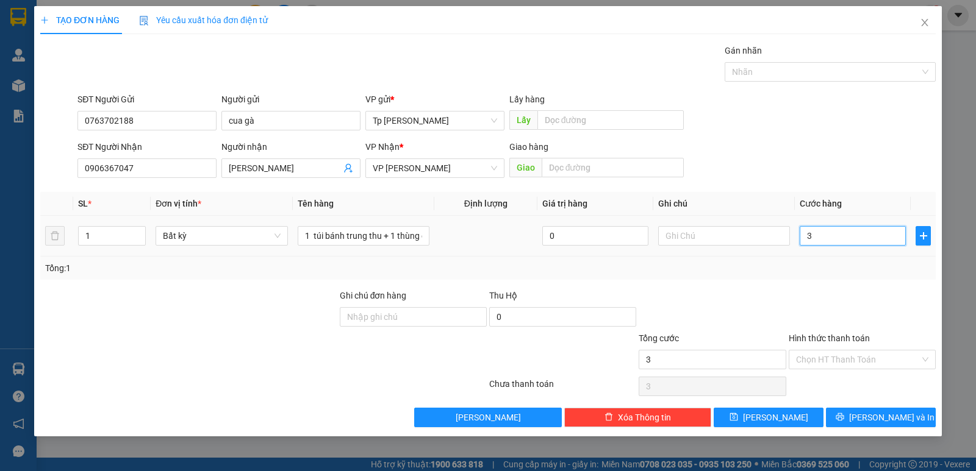
type input "0"
type input "3"
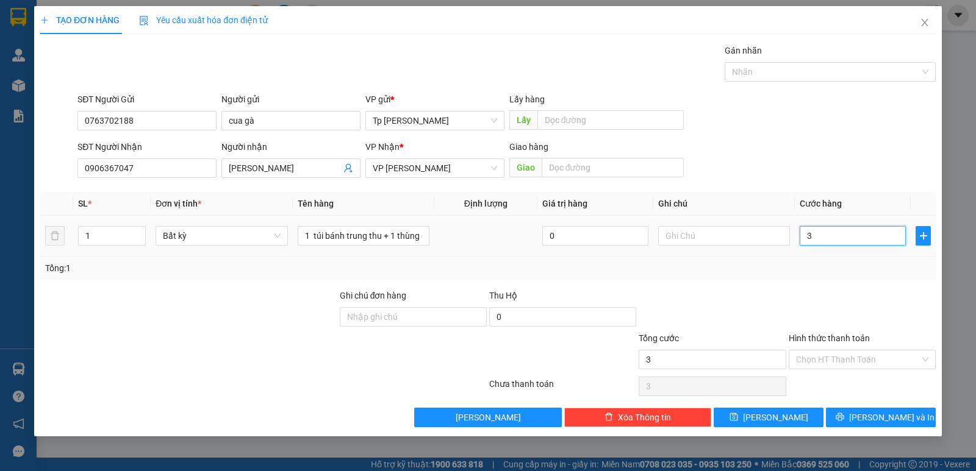
type input "30"
type input "30.000"
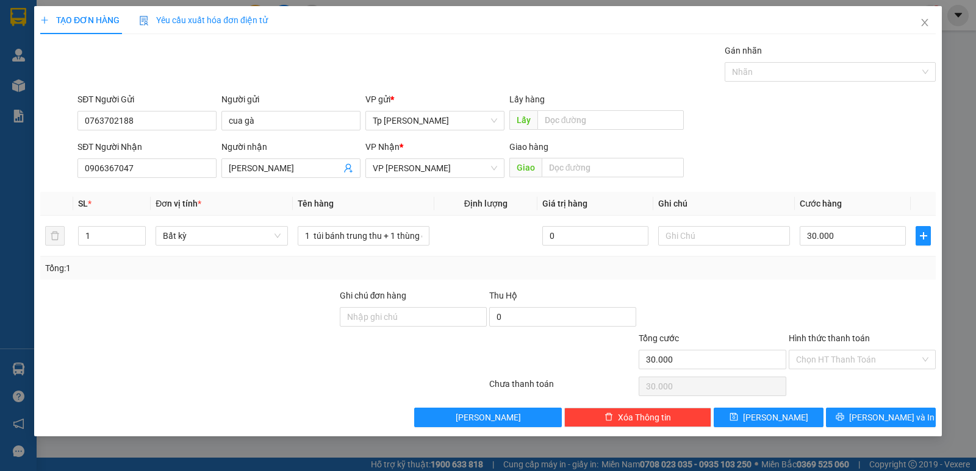
click at [770, 152] on div "SĐT Người Nhận 0906367047 Người nhận Linh VP Nhận * VP [PERSON_NAME] hàng Giao" at bounding box center [506, 161] width 863 height 43
click at [871, 359] on input "Hình thức thanh toán" at bounding box center [858, 360] width 124 height 18
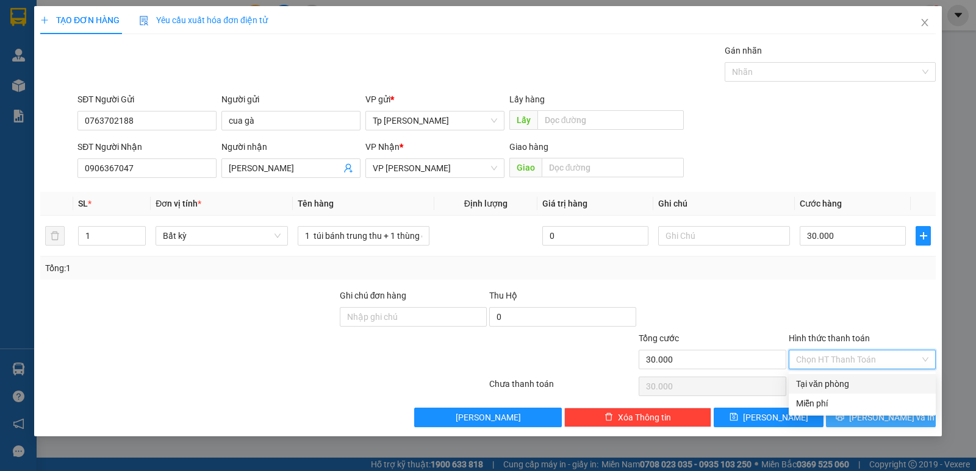
drag, startPoint x: 848, startPoint y: 382, endPoint x: 877, endPoint y: 419, distance: 46.9
click at [848, 383] on div "Tại văn phòng" at bounding box center [862, 383] width 132 height 13
type input "0"
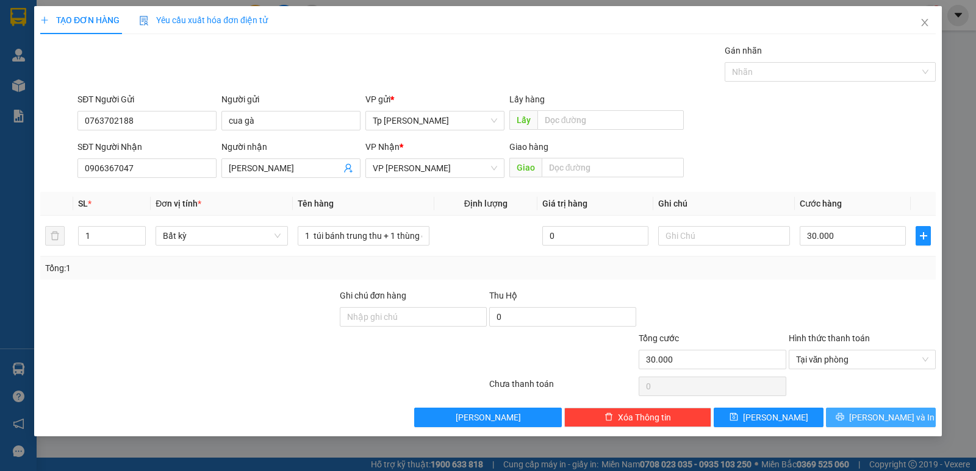
click at [884, 415] on span "[PERSON_NAME] và In" at bounding box center [891, 417] width 85 height 13
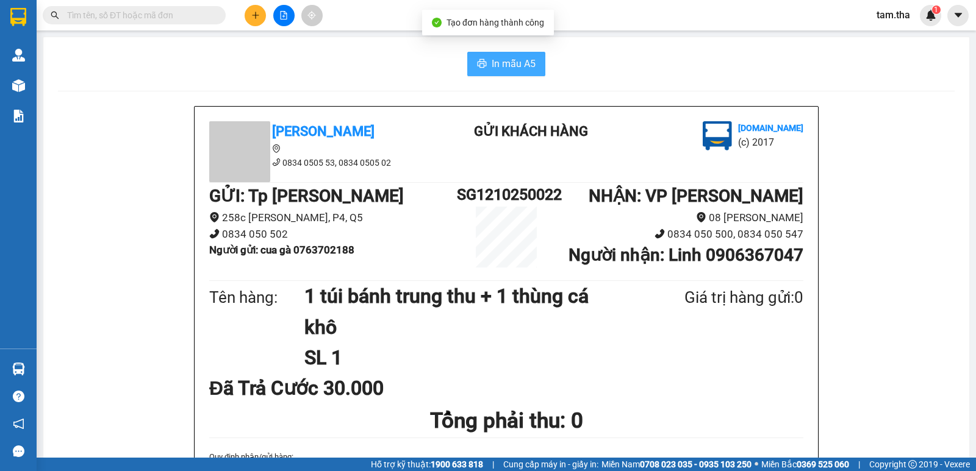
click at [493, 61] on span "In mẫu A5" at bounding box center [514, 63] width 44 height 15
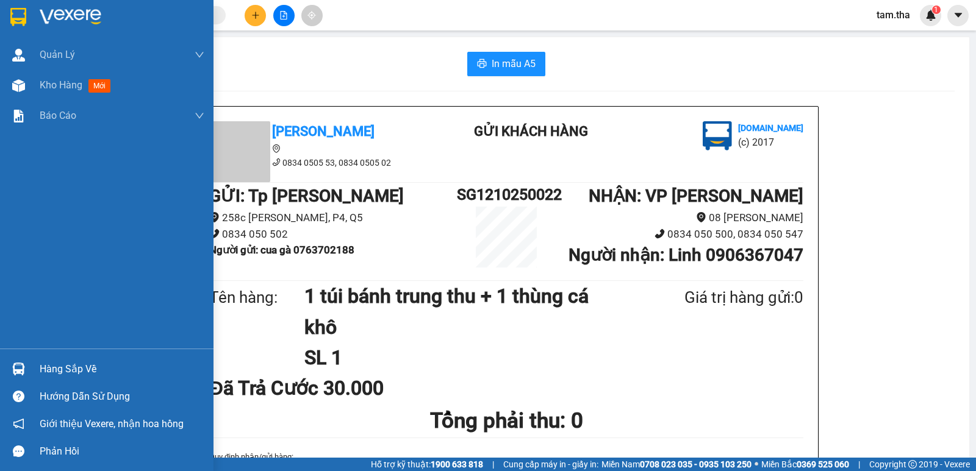
click at [26, 16] on img at bounding box center [18, 17] width 16 height 18
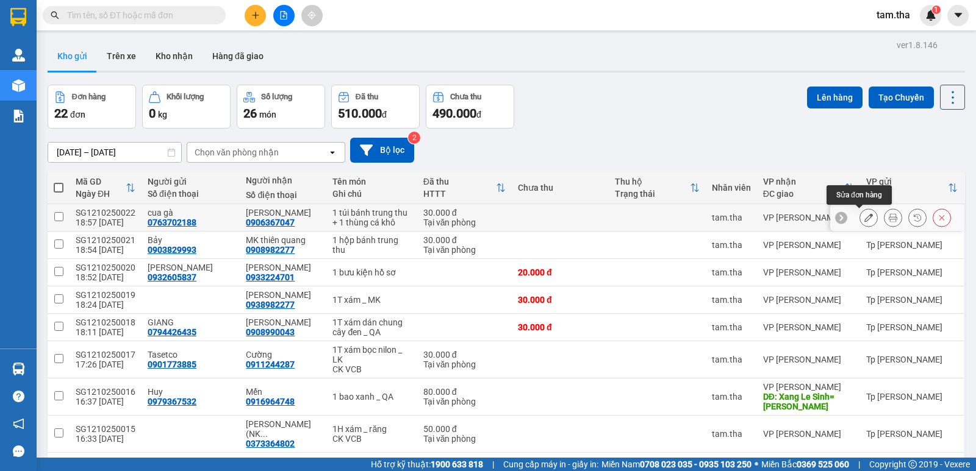
click at [864, 218] on icon at bounding box center [868, 217] width 9 height 9
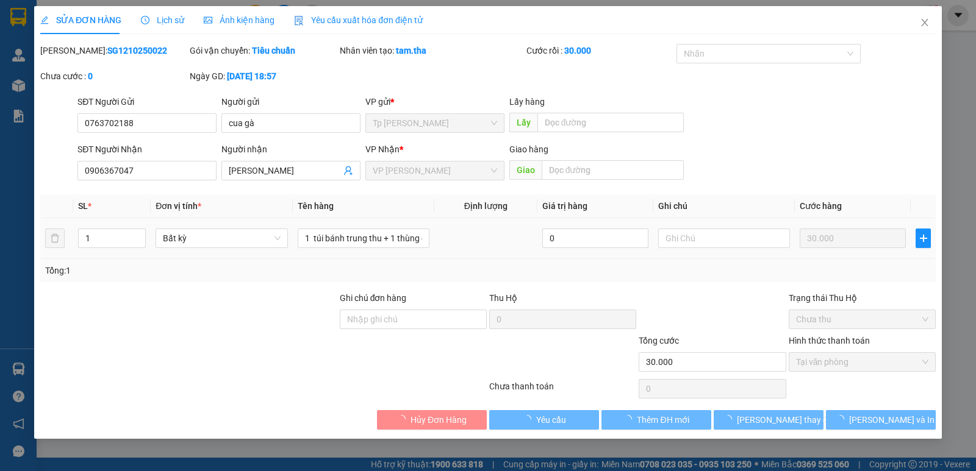
type input "0763702188"
type input "0906367047"
type input "30.000"
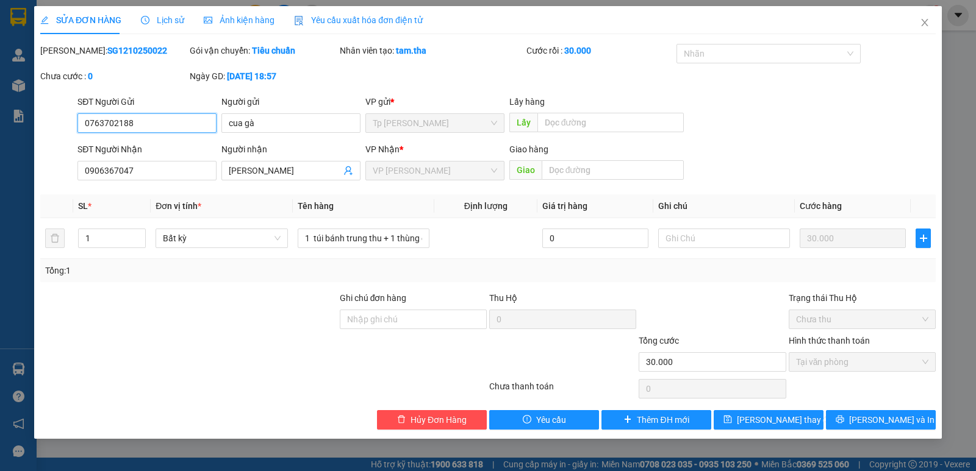
click at [421, 174] on span "VP [PERSON_NAME]" at bounding box center [435, 171] width 124 height 18
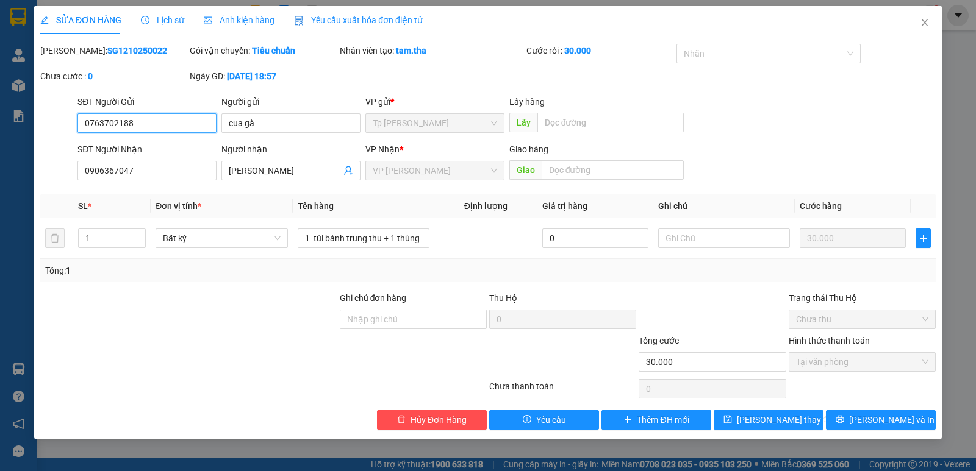
click at [421, 174] on span "VP [PERSON_NAME]" at bounding box center [435, 171] width 124 height 18
click at [322, 160] on div "Người nhận" at bounding box center [290, 152] width 139 height 18
click at [313, 171] on input "[PERSON_NAME]" at bounding box center [285, 170] width 112 height 13
click at [390, 173] on span "VP [PERSON_NAME]" at bounding box center [435, 171] width 124 height 18
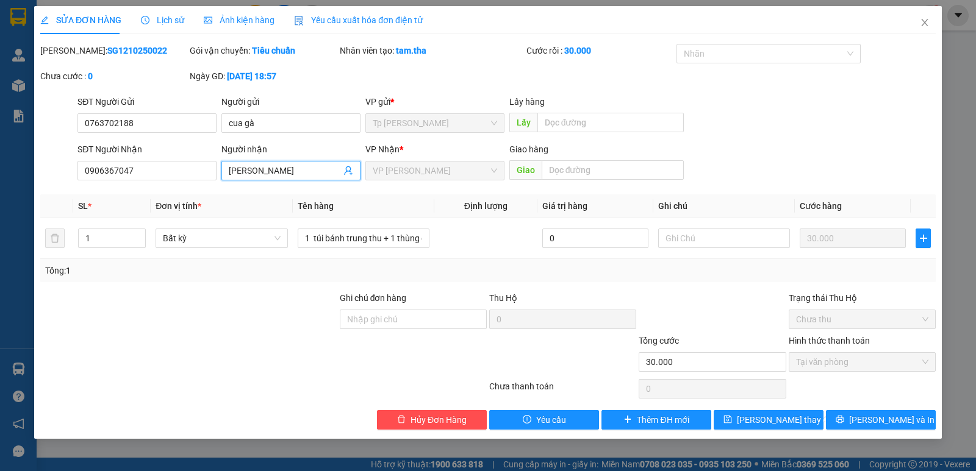
click at [450, 173] on span "VP [PERSON_NAME]" at bounding box center [435, 171] width 124 height 18
click at [583, 171] on input "text" at bounding box center [613, 170] width 143 height 20
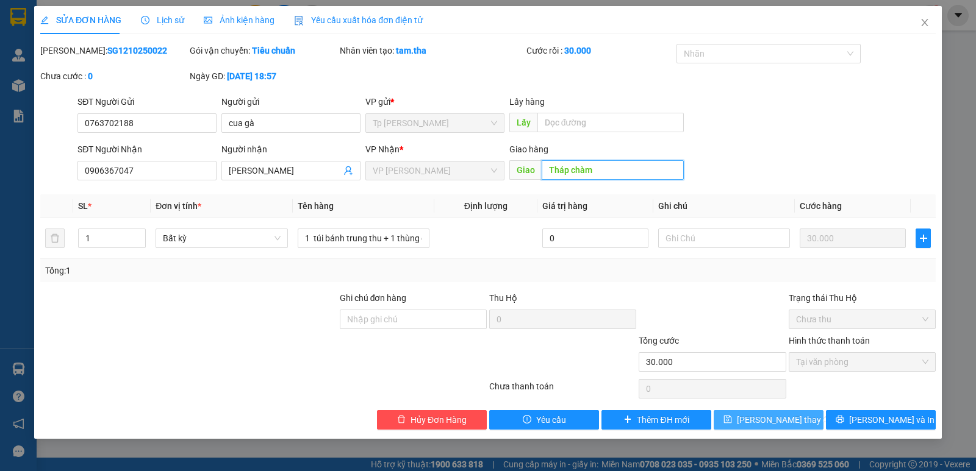
type input "Tháp chàm"
click at [770, 423] on span "[PERSON_NAME] thay đổi" at bounding box center [786, 419] width 98 height 13
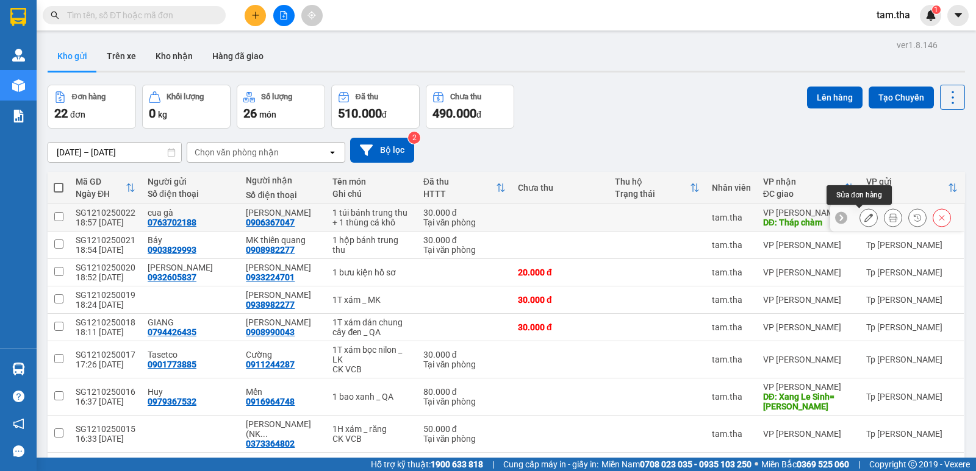
click at [864, 222] on icon at bounding box center [868, 217] width 9 height 9
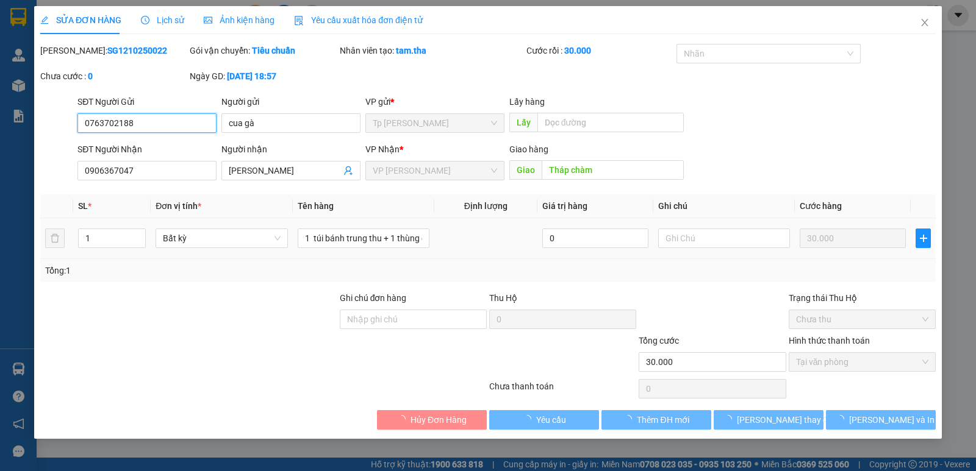
type input "0763702188"
type input "0906367047"
type input "Tháp chàm"
type input "30.000"
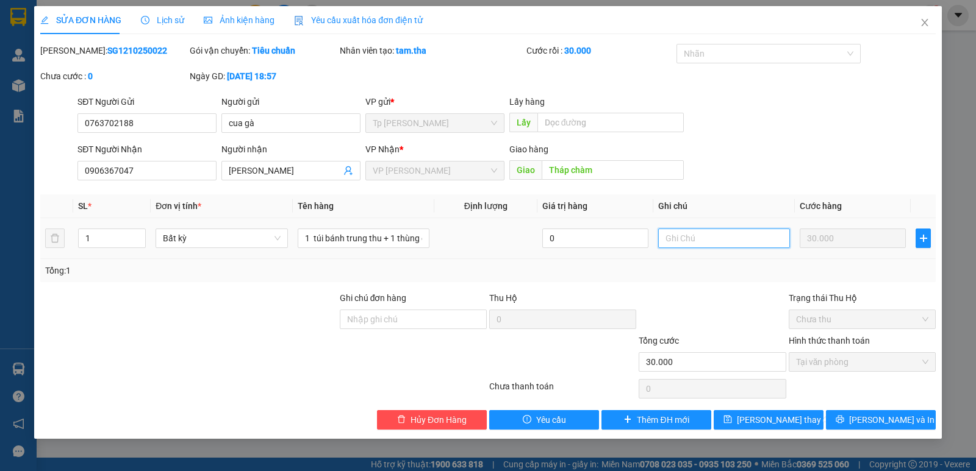
drag, startPoint x: 666, startPoint y: 298, endPoint x: 748, endPoint y: 210, distance: 120.4
click at [711, 232] on input "text" at bounding box center [724, 239] width 132 height 20
type input "CK VCB"
